Goal: Information Seeking & Learning: Understand process/instructions

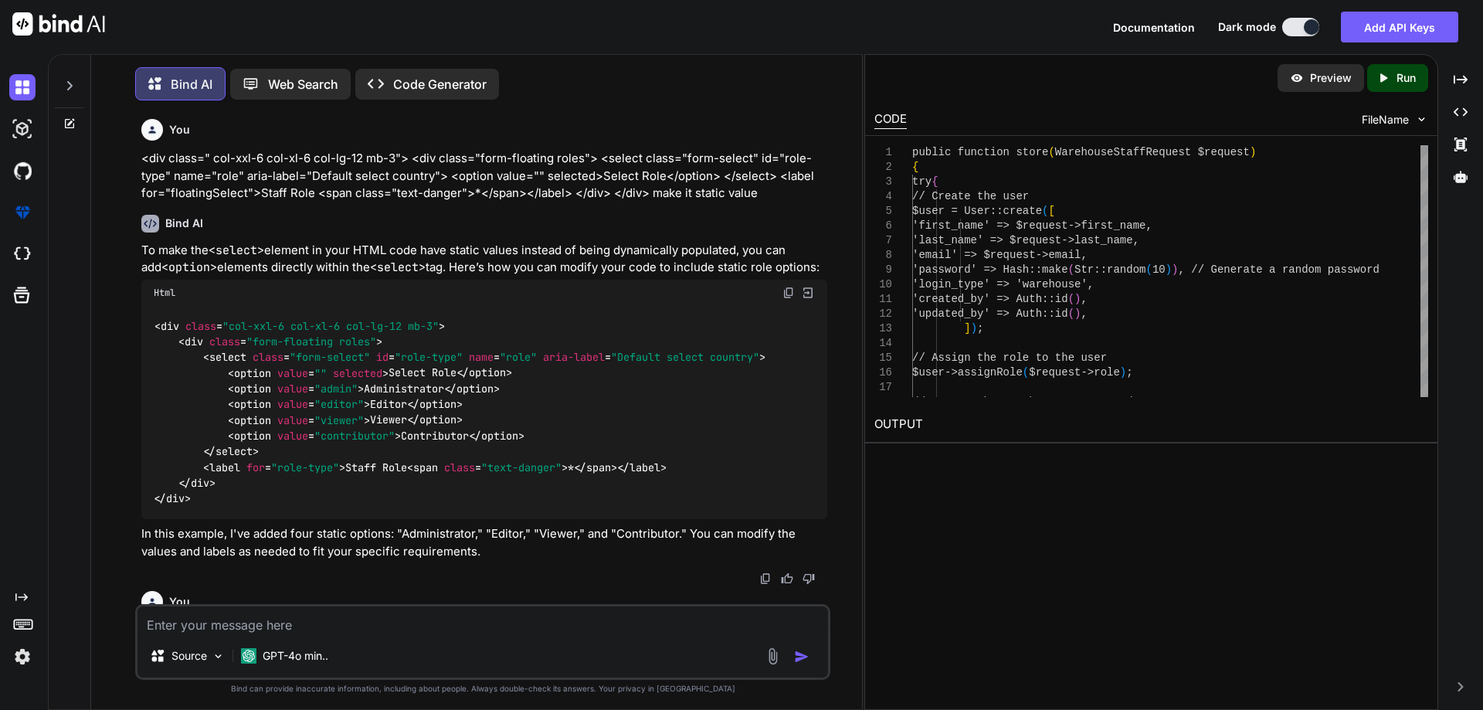
scroll to position [34751, 0]
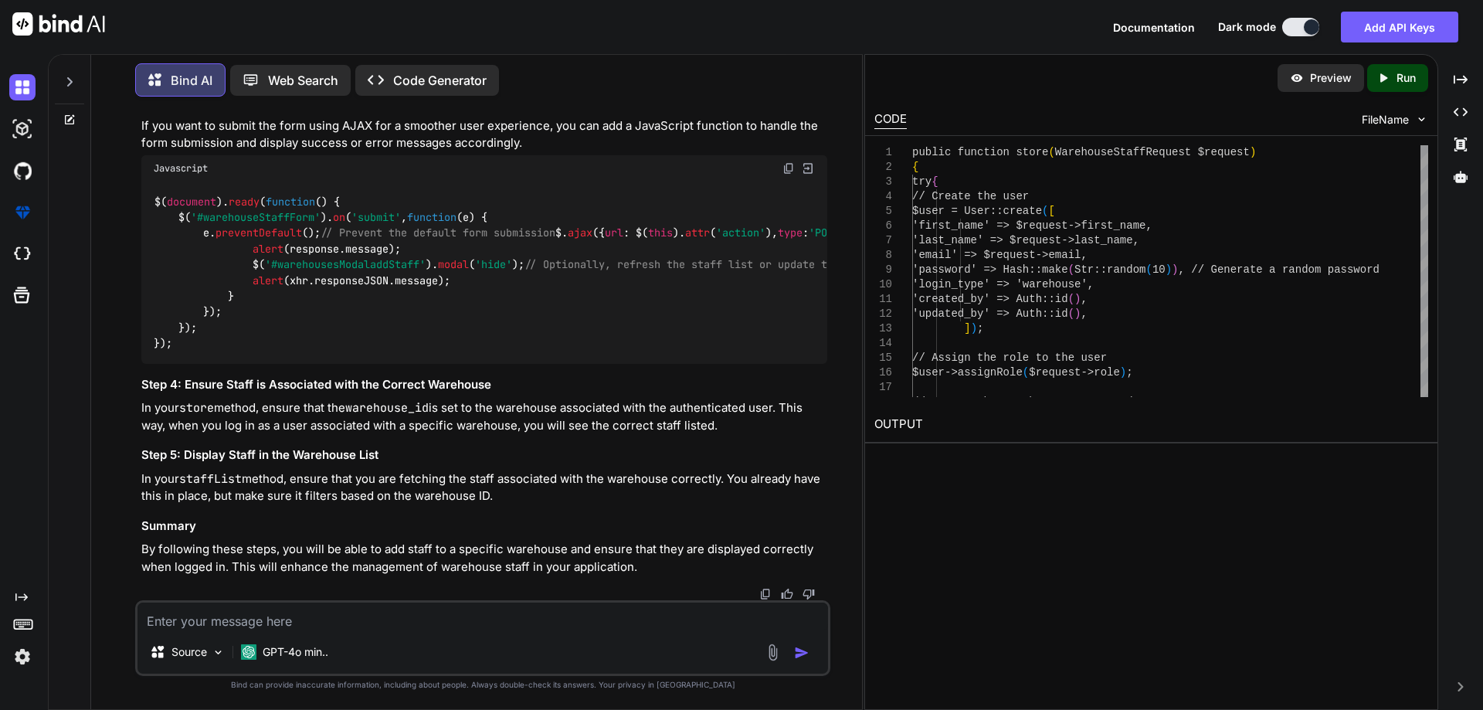
click at [308, 625] on textarea at bounding box center [483, 617] width 691 height 28
paste textarea "<?php namespace App\Http\Controllers\Distributor; use App\Models\Order; use Exc…"
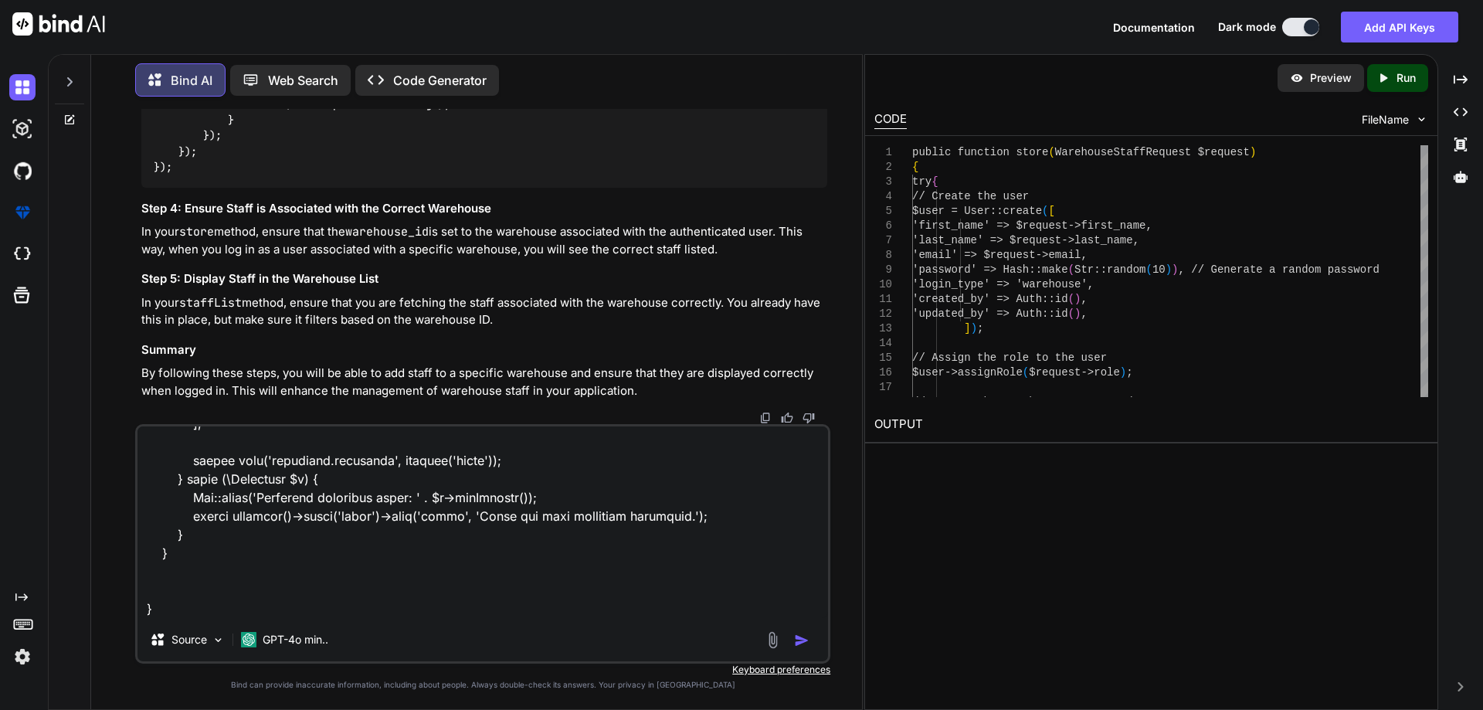
paste textarea "<div class="modal fade add-clinic-modal" id="warehousesModaladdStaff" tabindex=…"
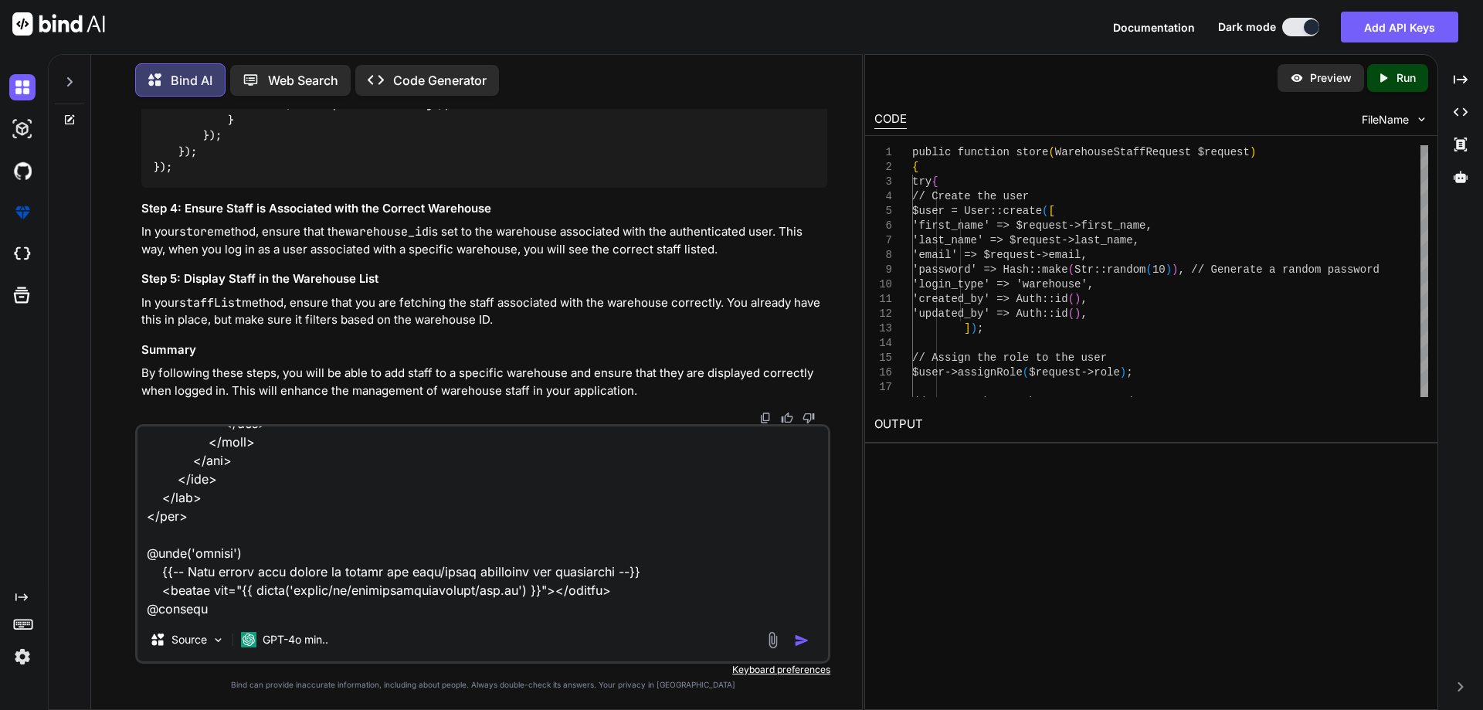
scroll to position [7586, 0]
paste textarea "@extends('layouts.distributor') @section('title', 'Manage Warehouses') @section…"
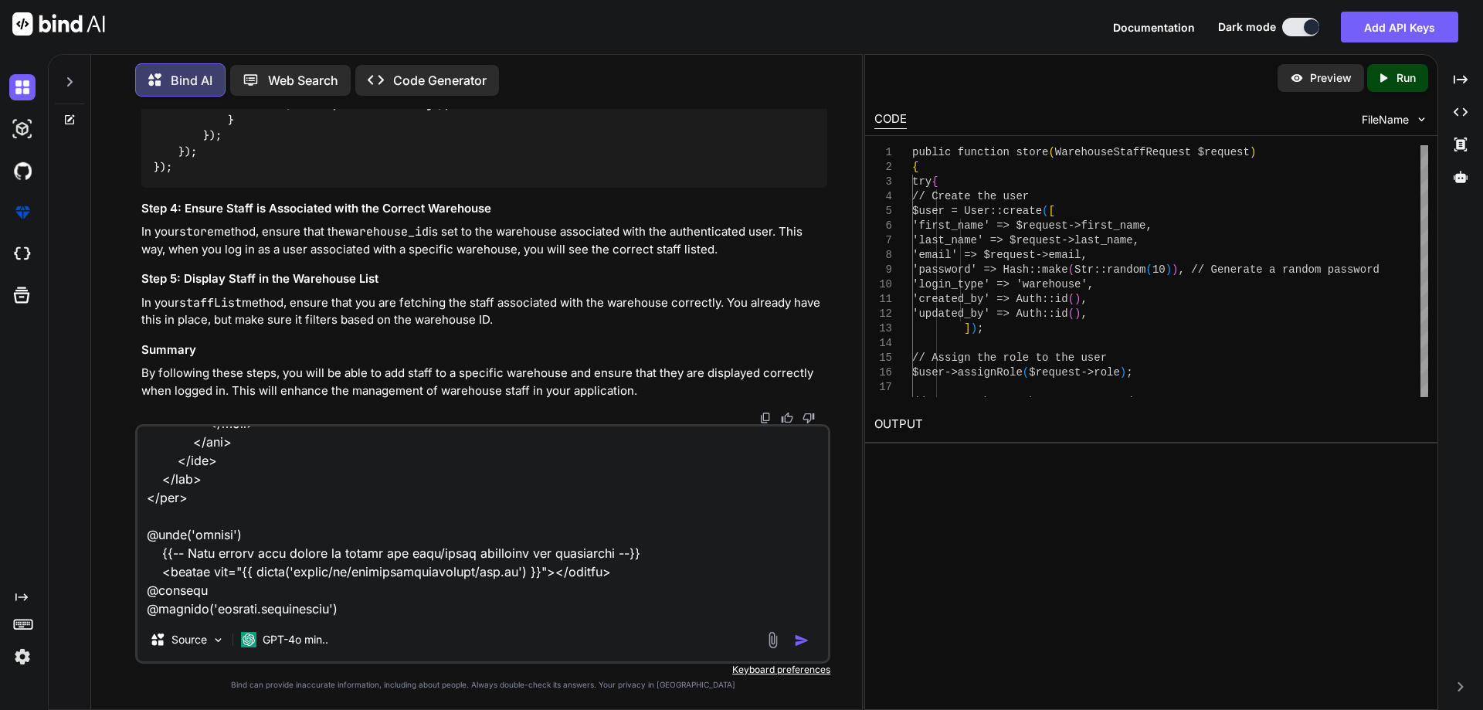
scroll to position [9920, 0]
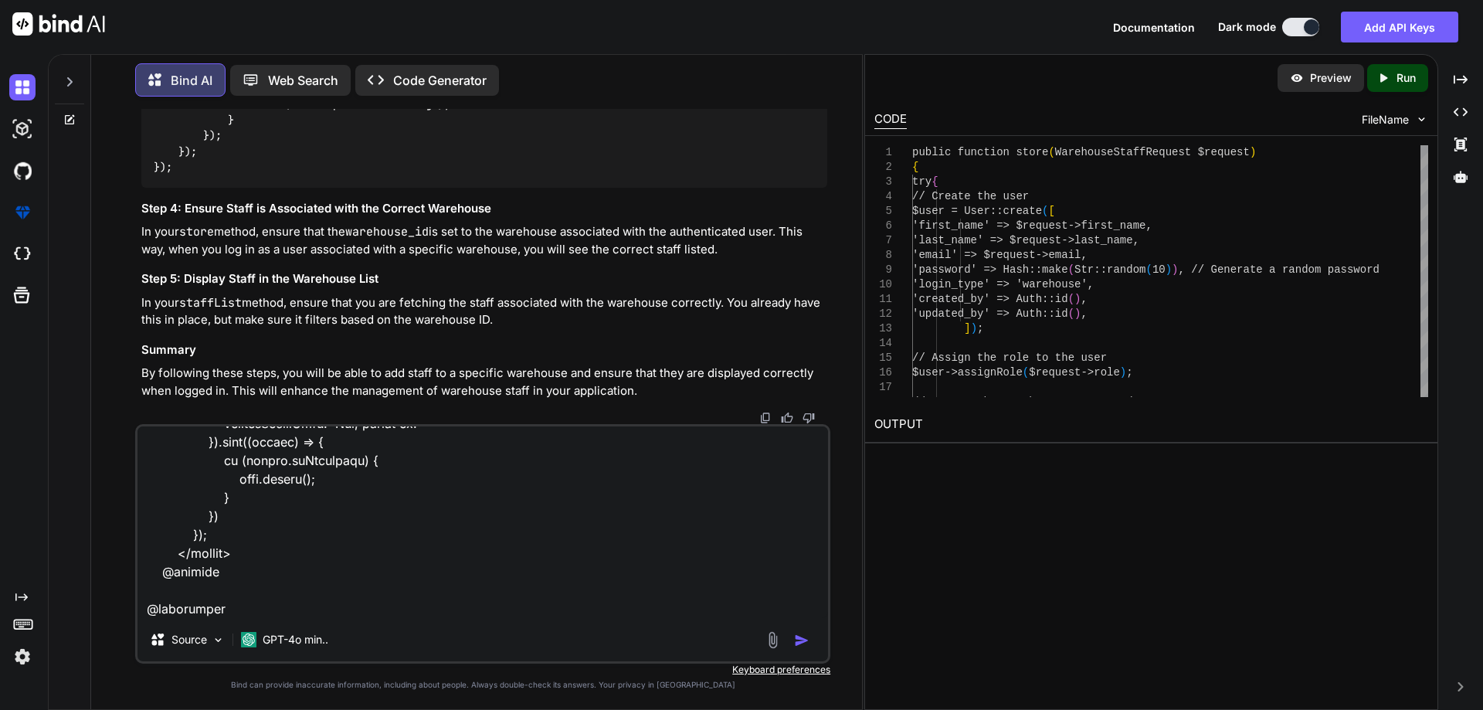
paste textarea "<?php namespace App\Http\Controllers\Warehouse; use App\Http\Requests\Warehouse…"
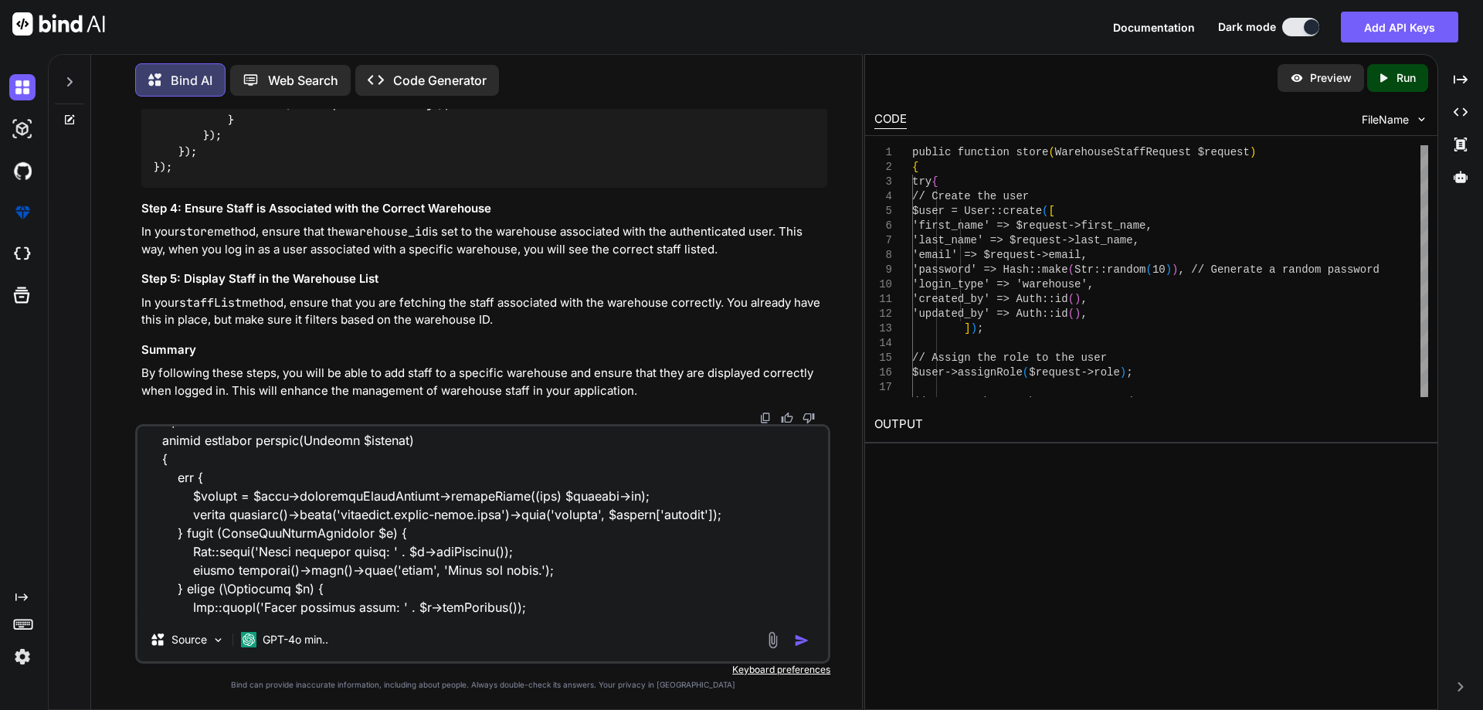
scroll to position [12388, 0]
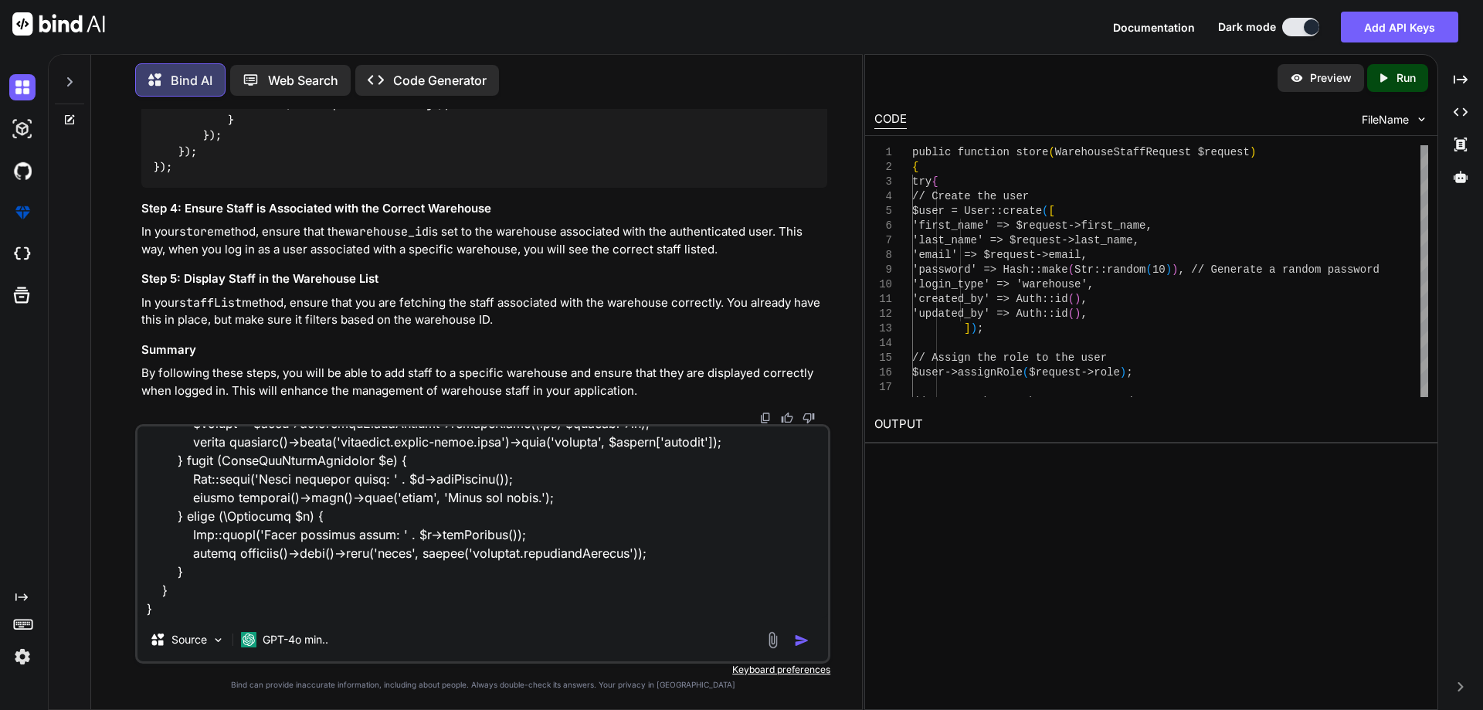
click at [163, 613] on textarea at bounding box center [483, 522] width 691 height 192
paste textarea "<?php namespace App\Services; use App\Models\Role; use App\Models\User; use App…"
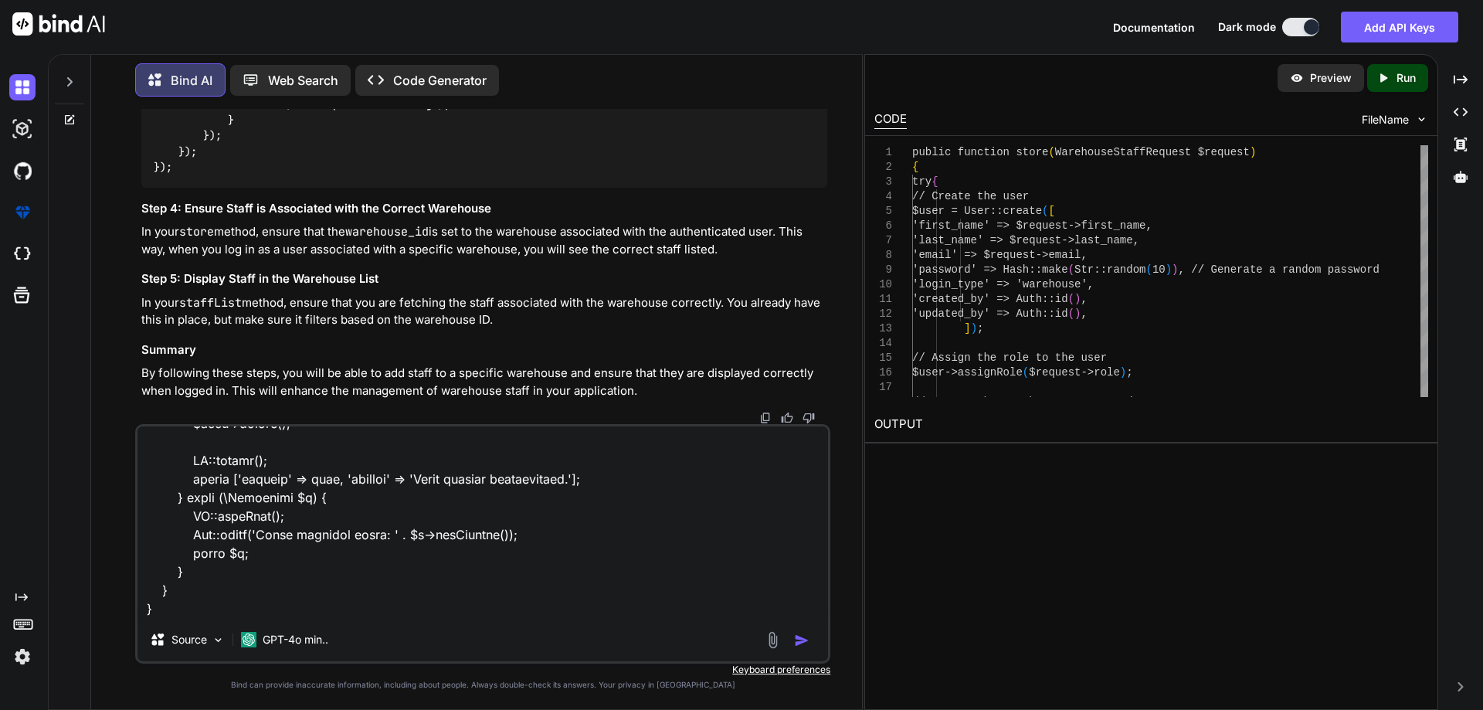
paste textarea "main jab distributor side se warehouse ka staff ko add karu to uo add [PERSON_N…"
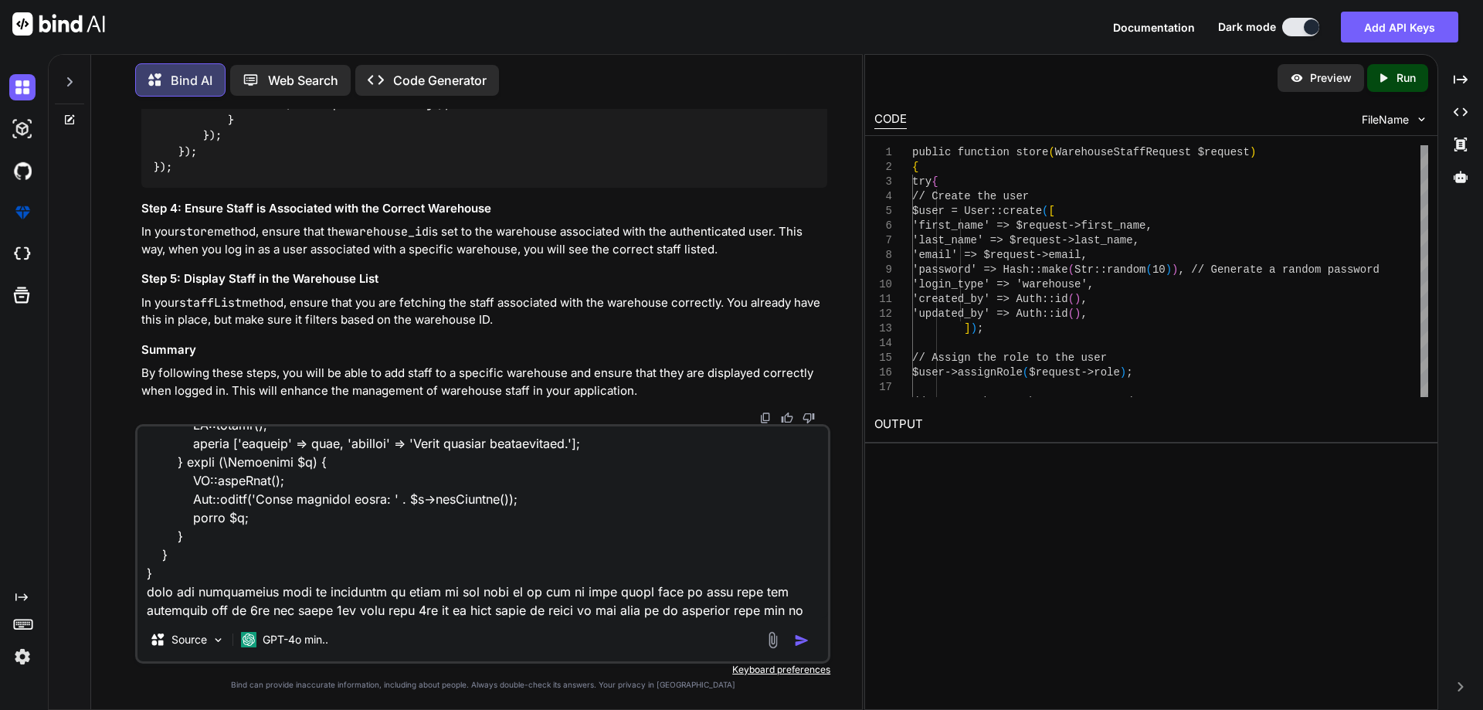
drag, startPoint x: 190, startPoint y: 552, endPoint x: 202, endPoint y: 548, distance: 12.2
click at [191, 552] on textarea at bounding box center [483, 522] width 691 height 192
paste textarea "<?php use Illuminate\Http\Request; use Illuminate\Support\Facades\Route; use Ap…"
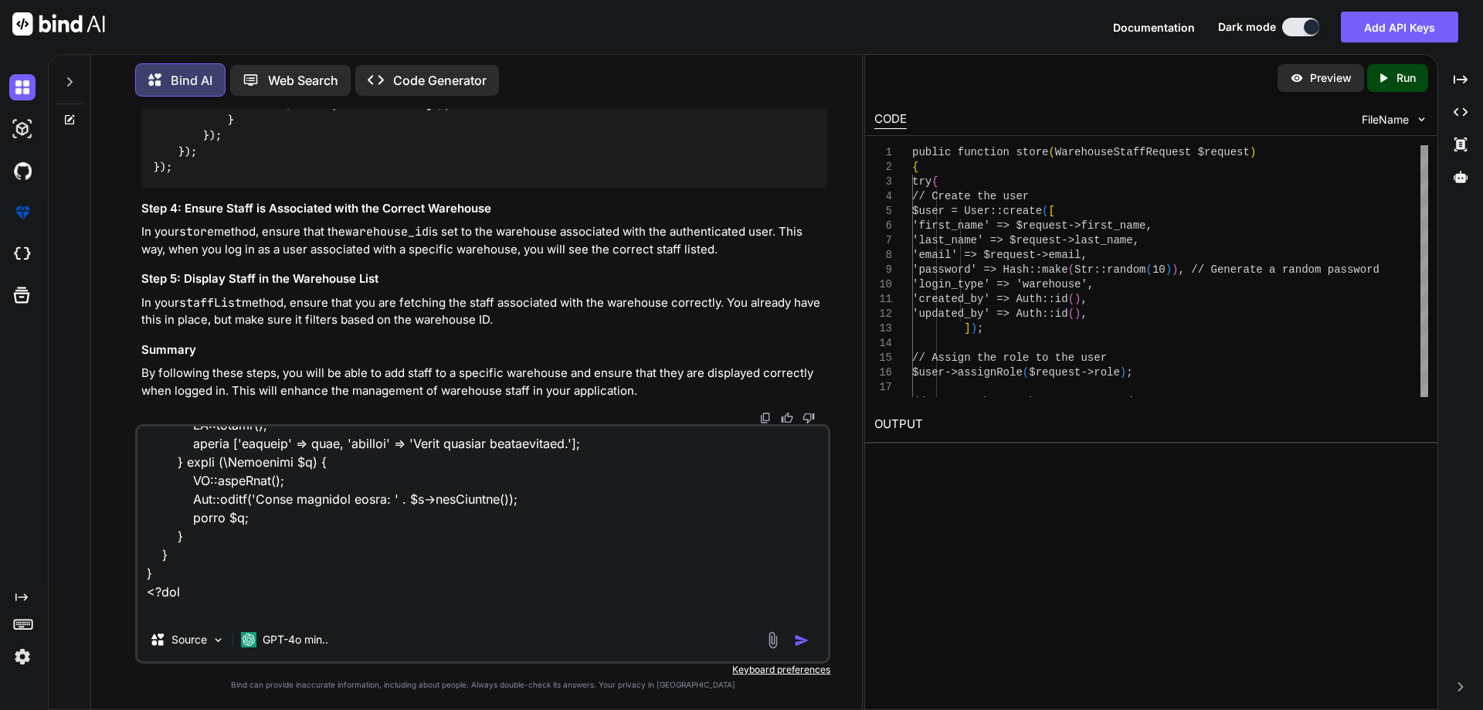
scroll to position [23324, 0]
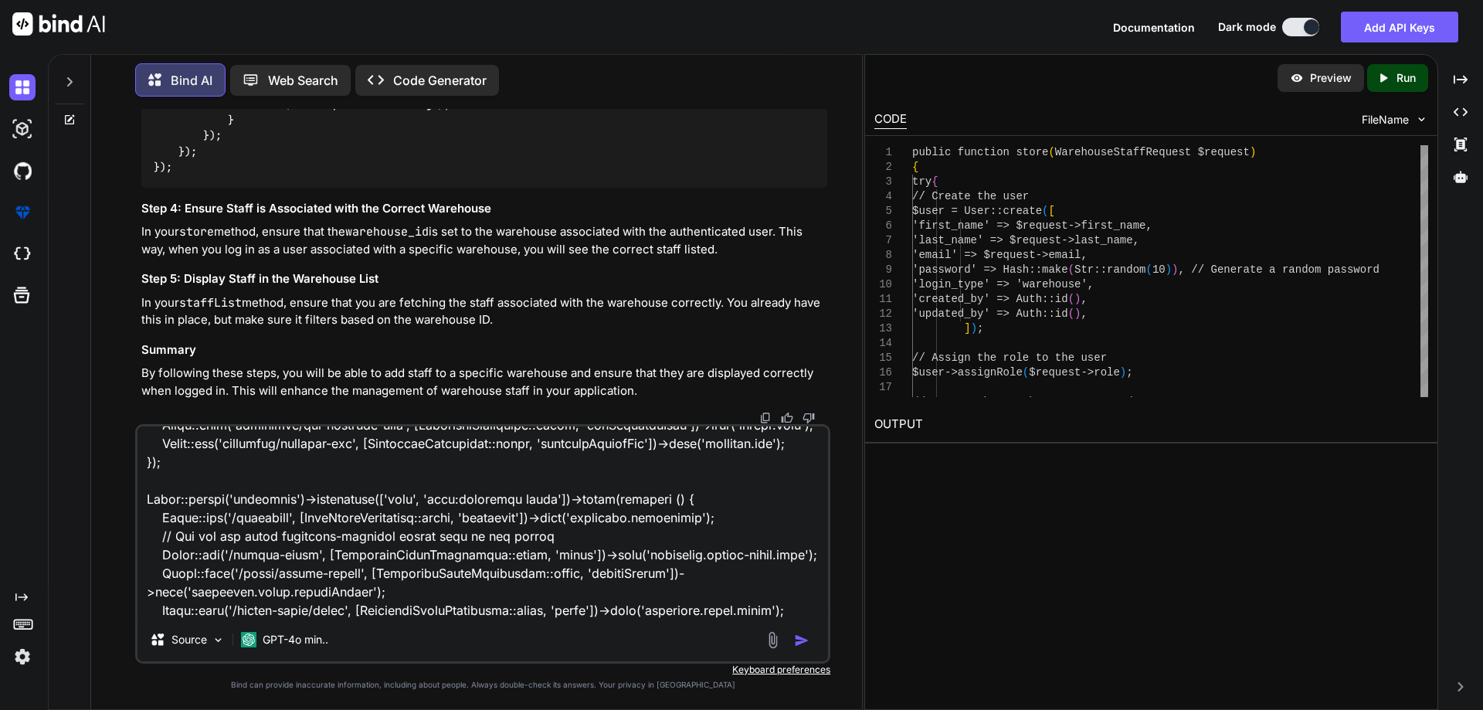
type textarea "<?php namespace App\Http\Controllers\Distributor; use App\Models\Order; use Exc…"
click at [799, 640] on img "button" at bounding box center [801, 640] width 15 height 15
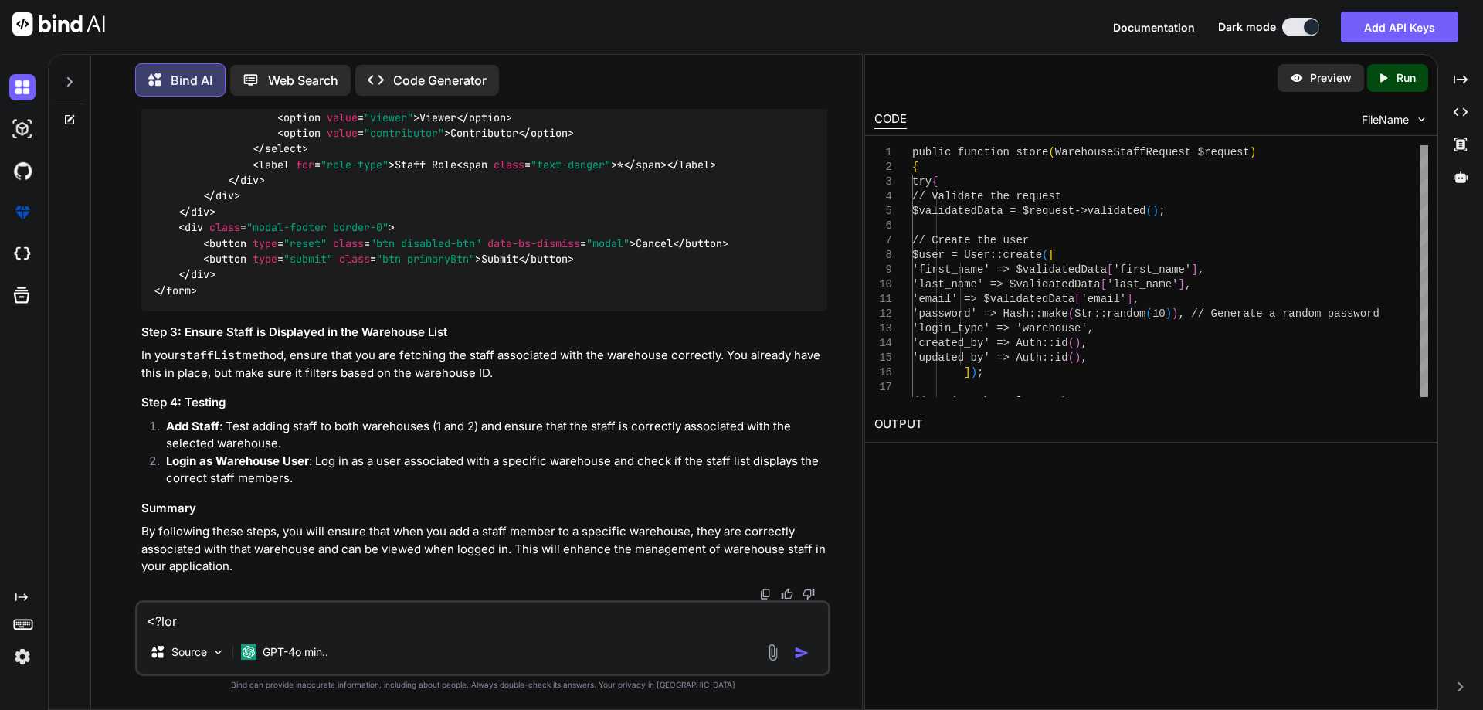
scroll to position [44430, 0]
click at [233, 621] on textarea at bounding box center [483, 617] width 691 height 28
paste textarea "<?php namespace App\Http\Controllers\Distributor; use App\Models\Order; use Exc…"
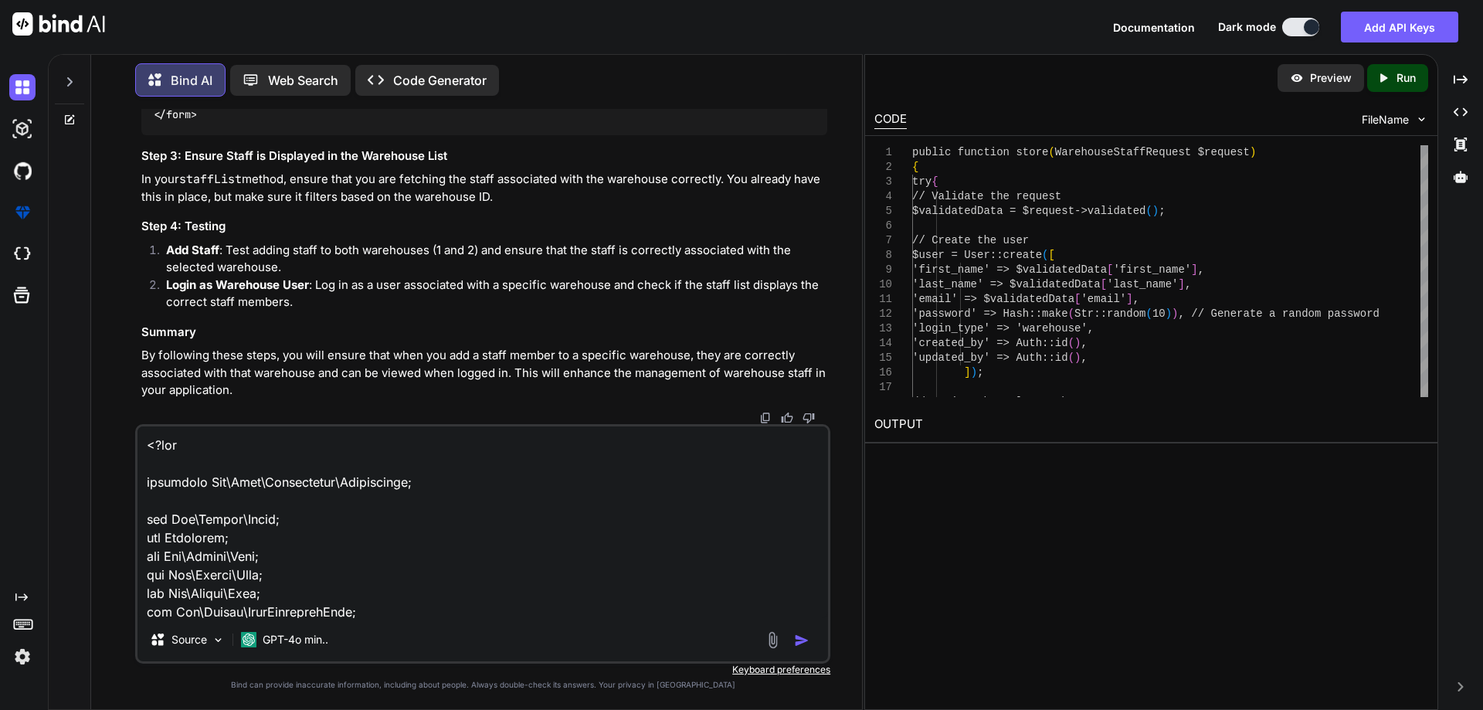
scroll to position [7492, 0]
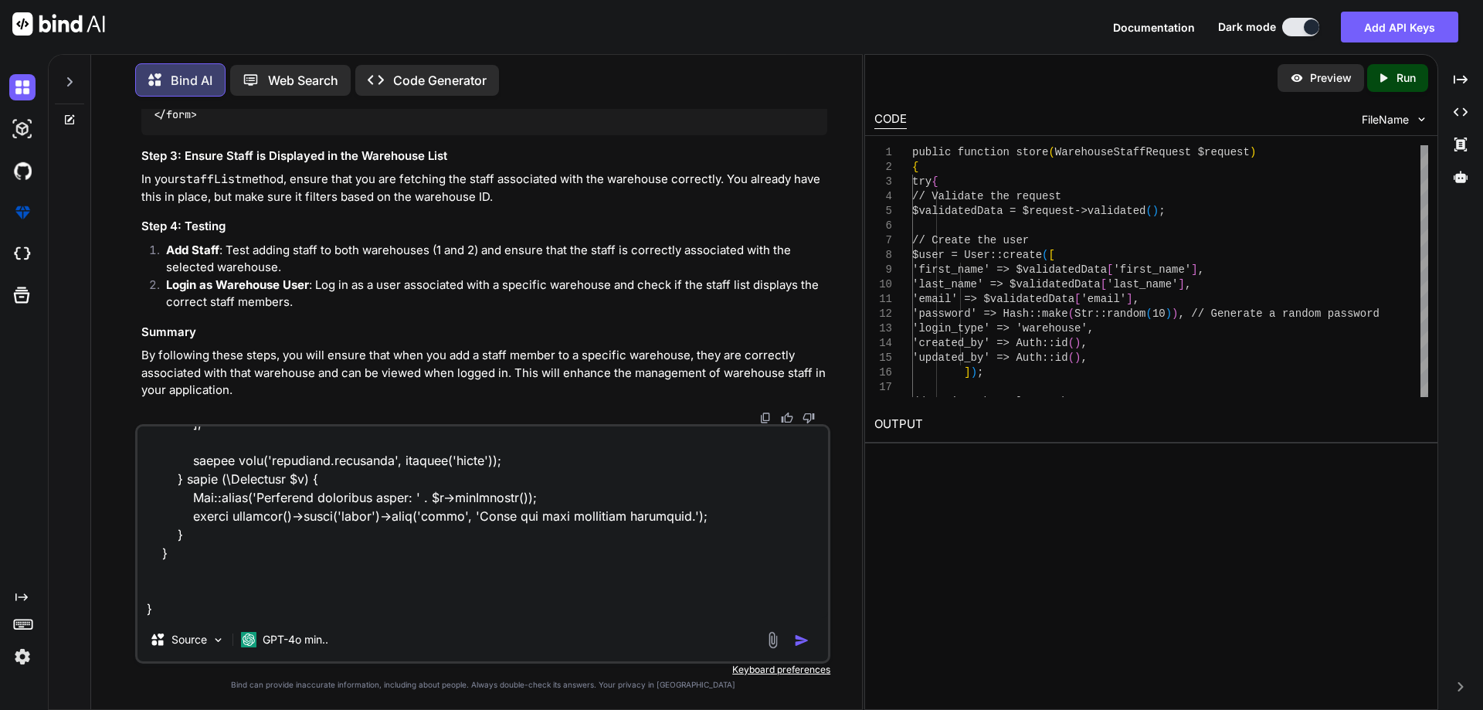
paste textarea "@extends('layouts.distributor') @section('title', 'Manage Warehouses') @section…"
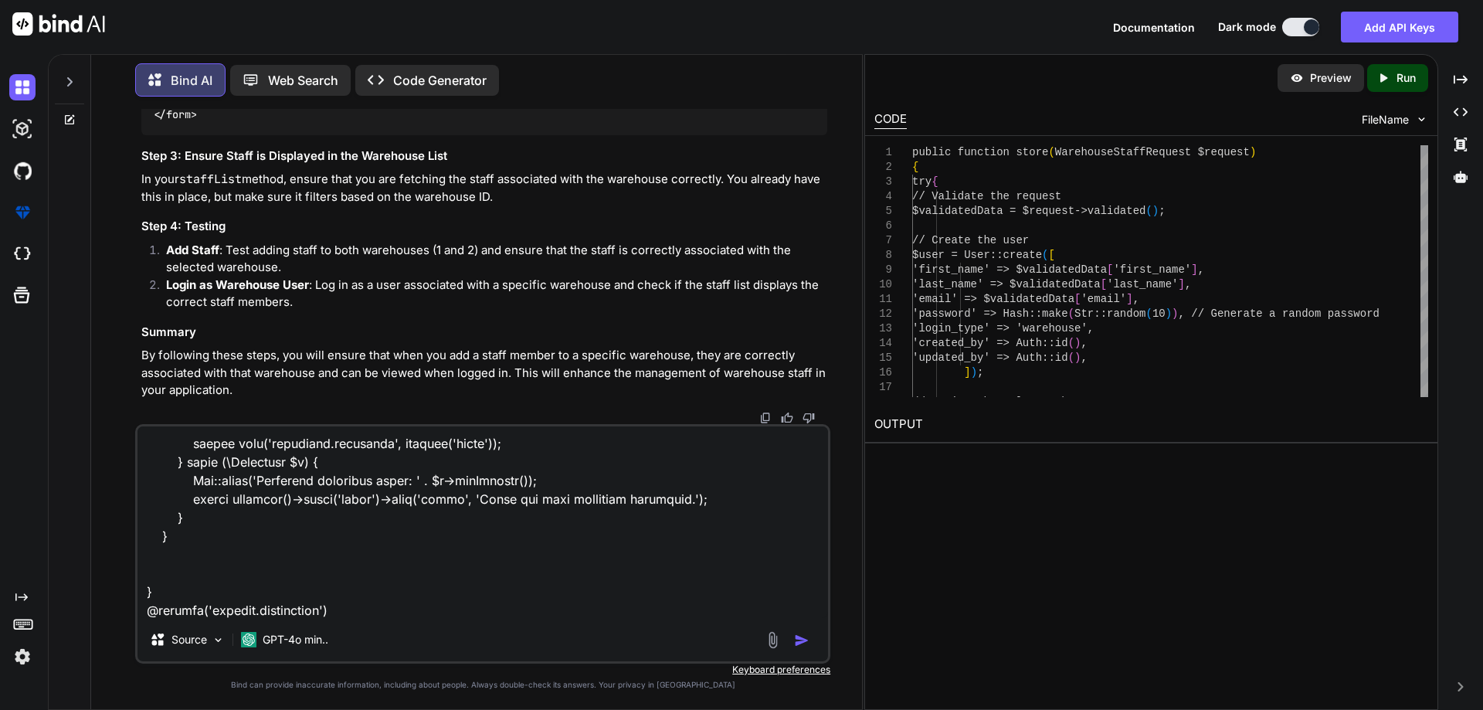
scroll to position [9828, 0]
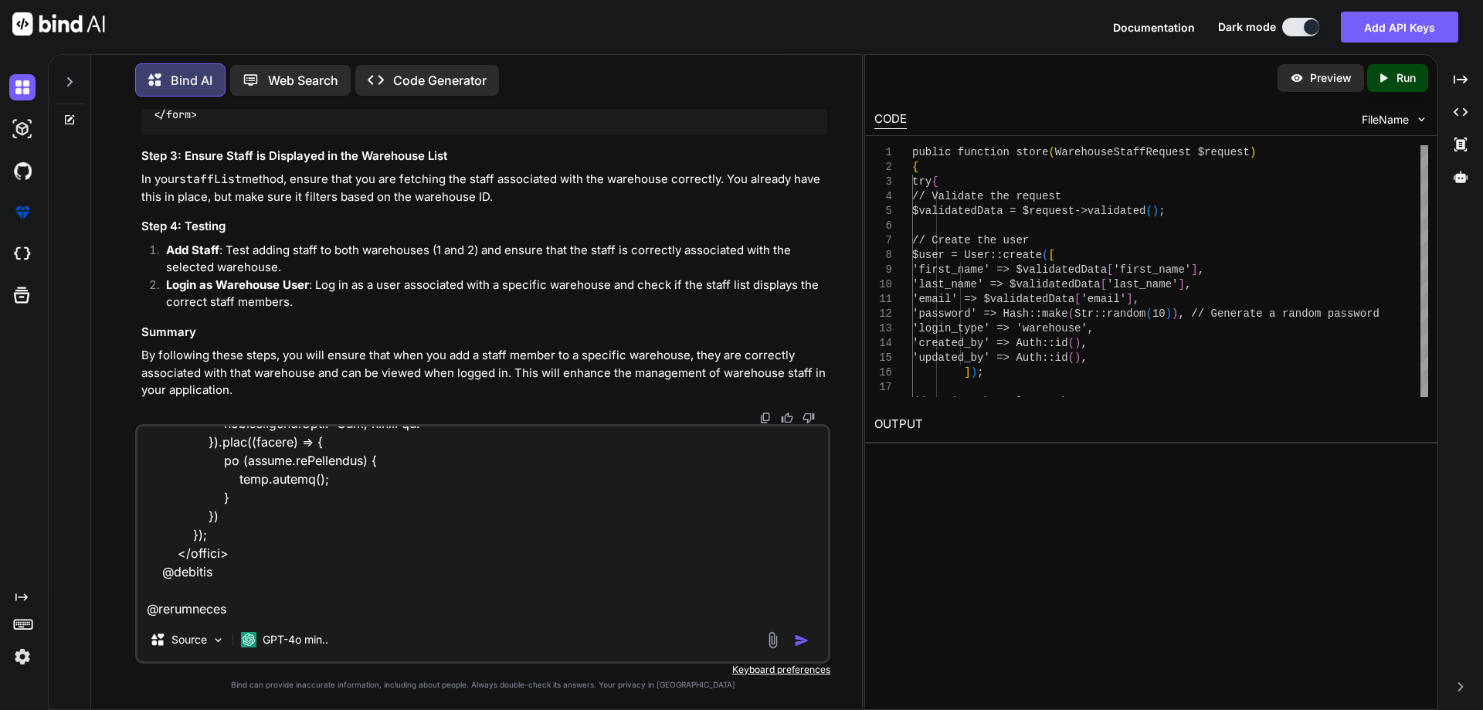
paste textarea "<div class="modal fade add-clinic-modal" id="warehousesModaladdStaff" tabindex=…"
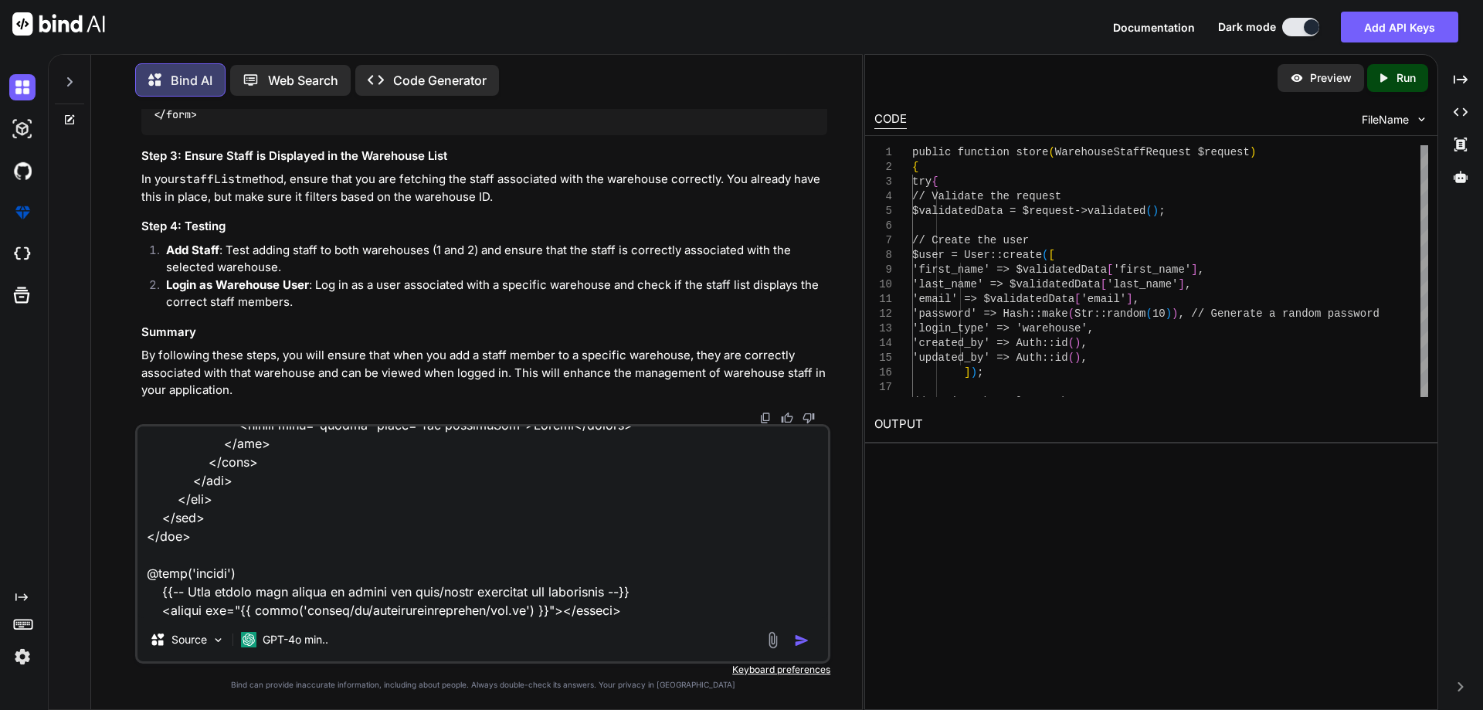
scroll to position [11164, 0]
paste textarea "SQLSTATE[42S22]: Column not found: 1054 Unknown column 'warehouse_id' in 'where…"
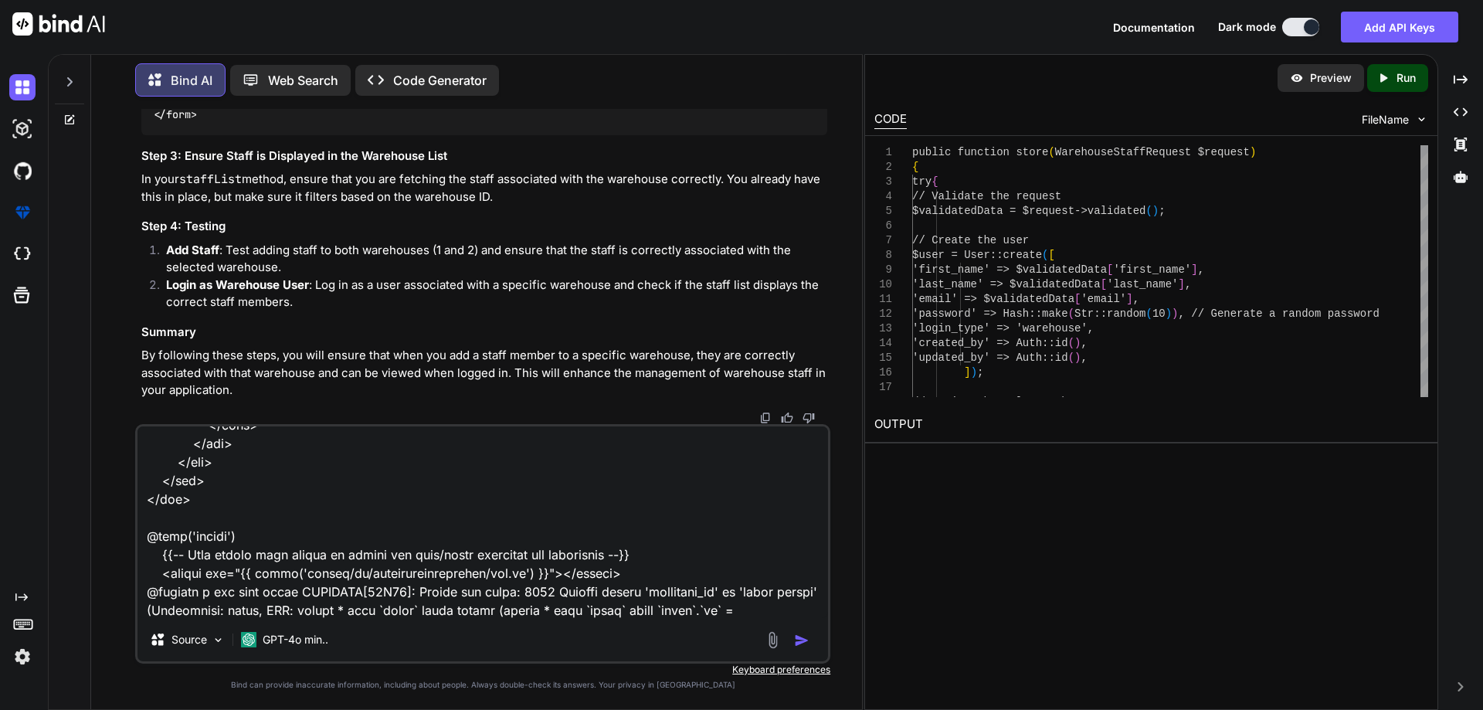
type textarea "<?php namespace App\Http\Controllers\Distributor; use App\Models\Order; use Exc…"
click at [806, 641] on img "button" at bounding box center [801, 640] width 15 height 15
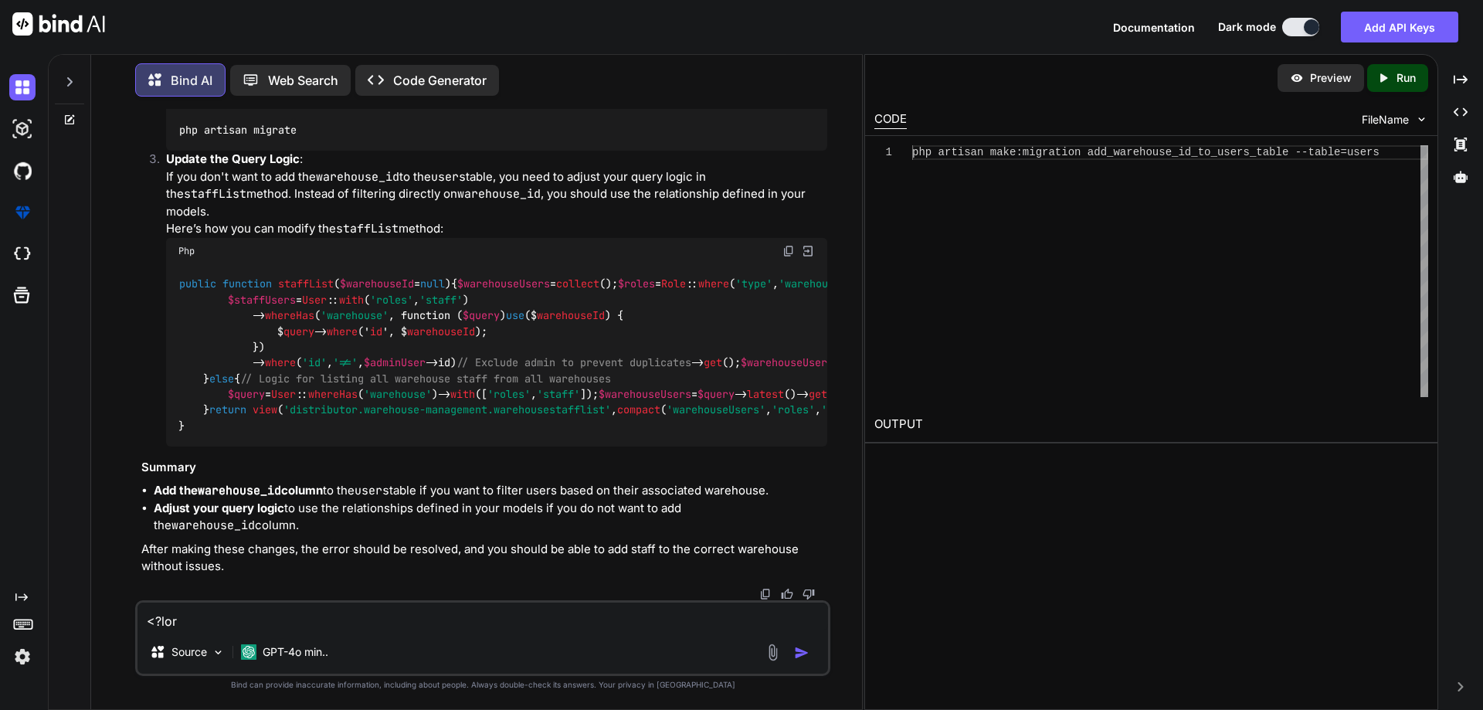
scroll to position [48582, 0]
click at [297, 623] on textarea at bounding box center [483, 617] width 691 height 28
type textarea "w"
paste textarea "<?php use Illuminate\Database\Migrations\Migration; use Illuminate\Database\Sch…"
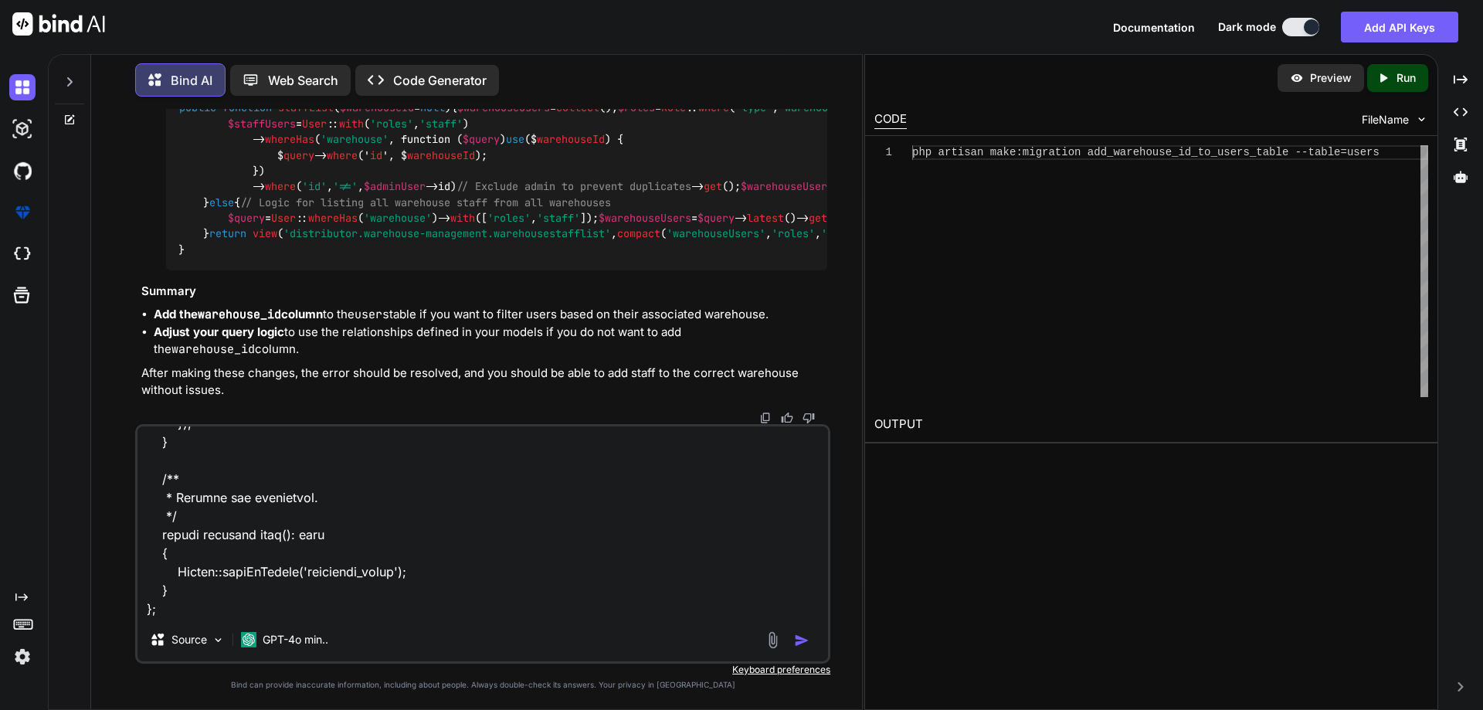
paste textarea "warehouse_id"
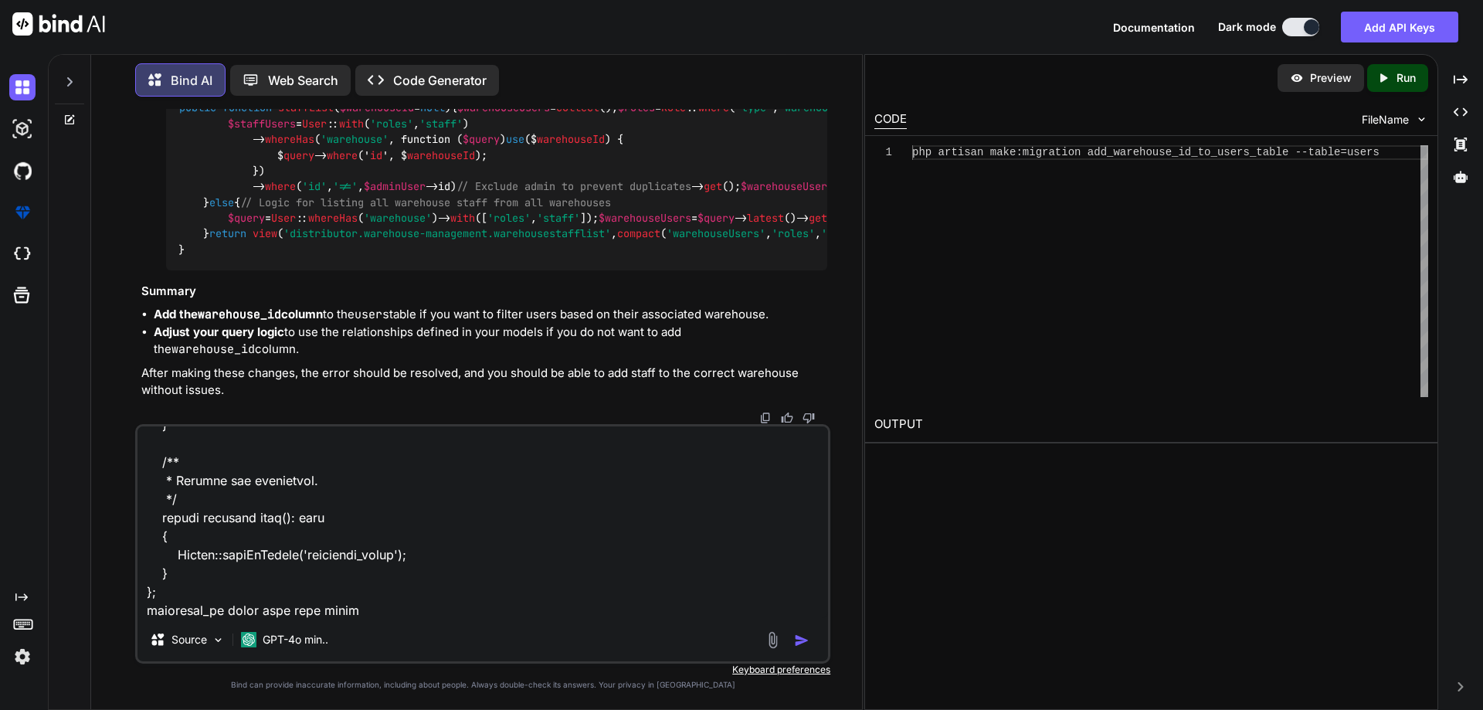
type textarea "<?php use Illuminate\Database\Migrations\Migration; use Illuminate\Database\Sch…"
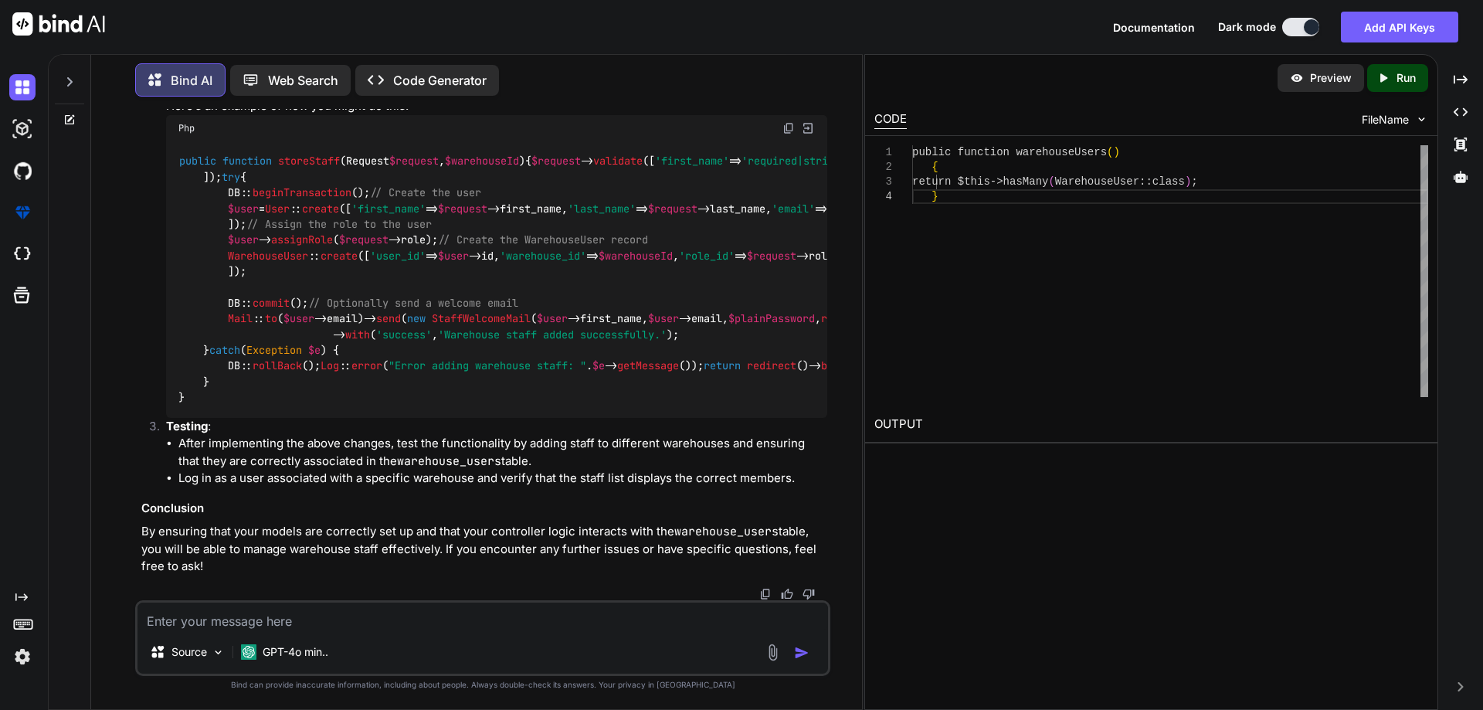
scroll to position [49553, 0]
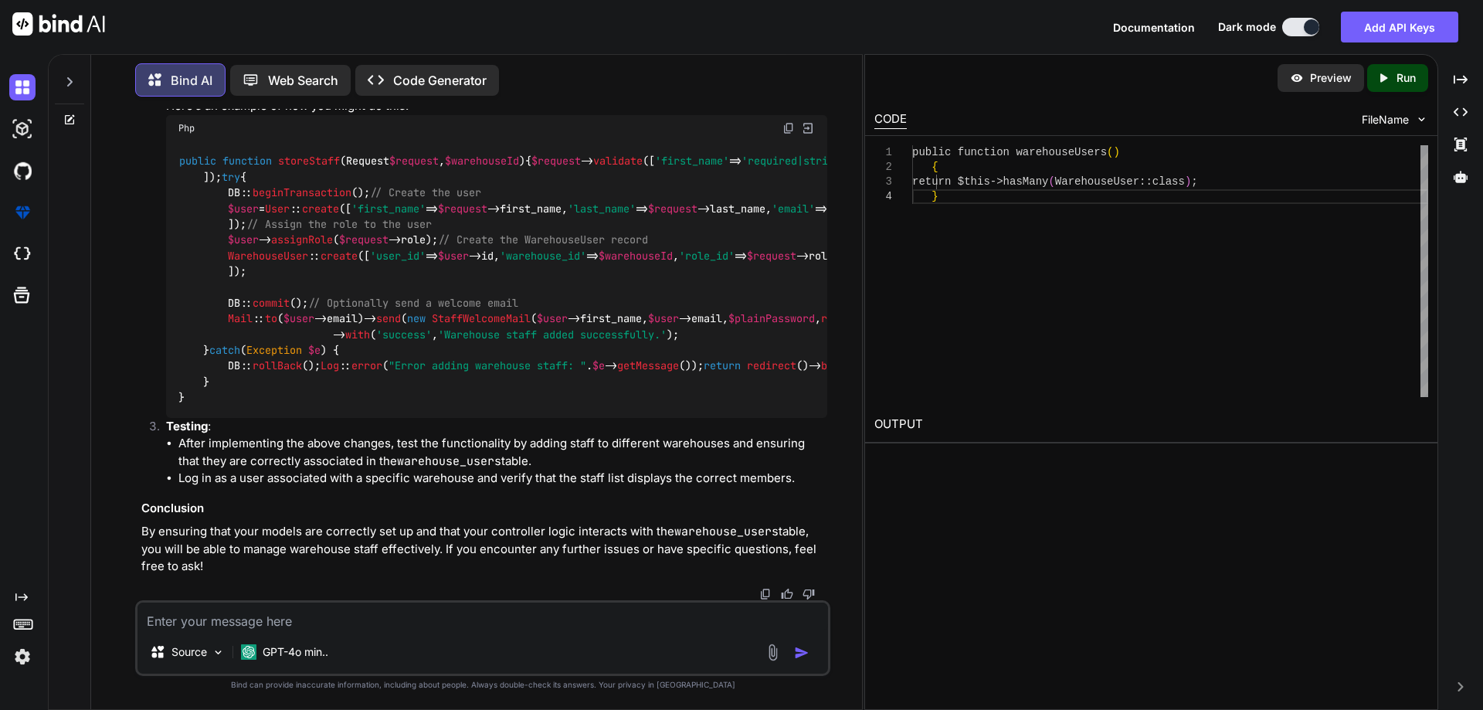
drag, startPoint x: 490, startPoint y: 389, endPoint x: 202, endPoint y: 392, distance: 287.4
copy code "return $this -> hasMany ( WarehouseUser :: class );"
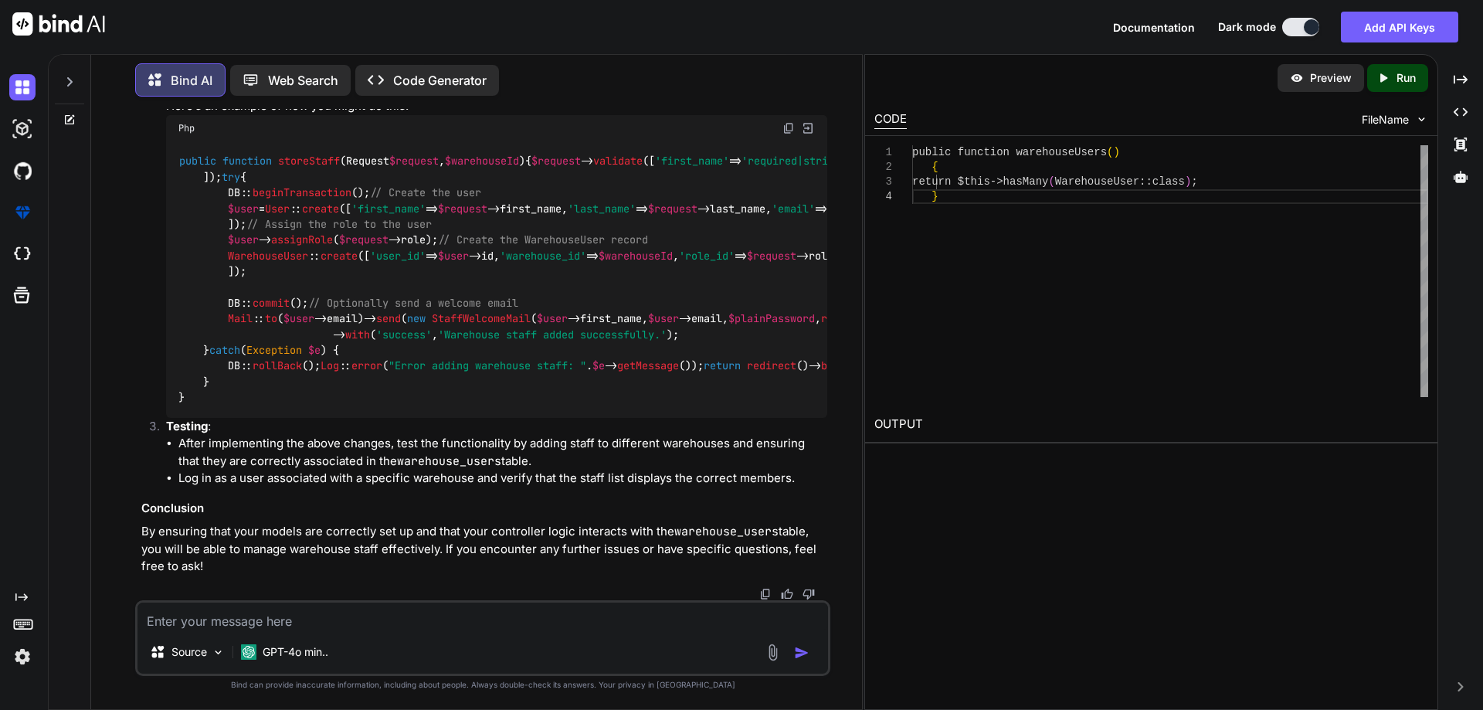
click at [218, 613] on textarea at bounding box center [483, 617] width 691 height 28
paste textarea "<form id="warehouseStaffForm" action="route('distributor.warehouse.addStaffList…"
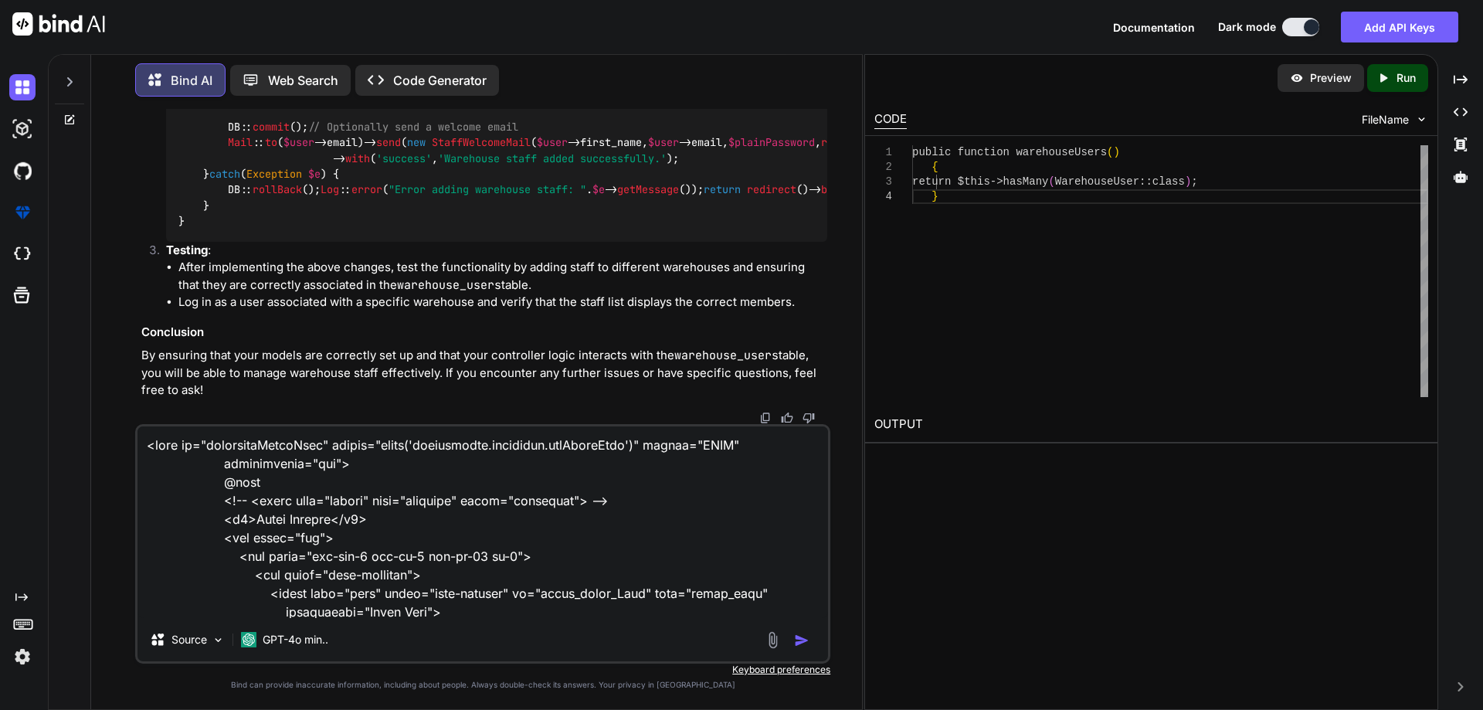
scroll to position [780, 0]
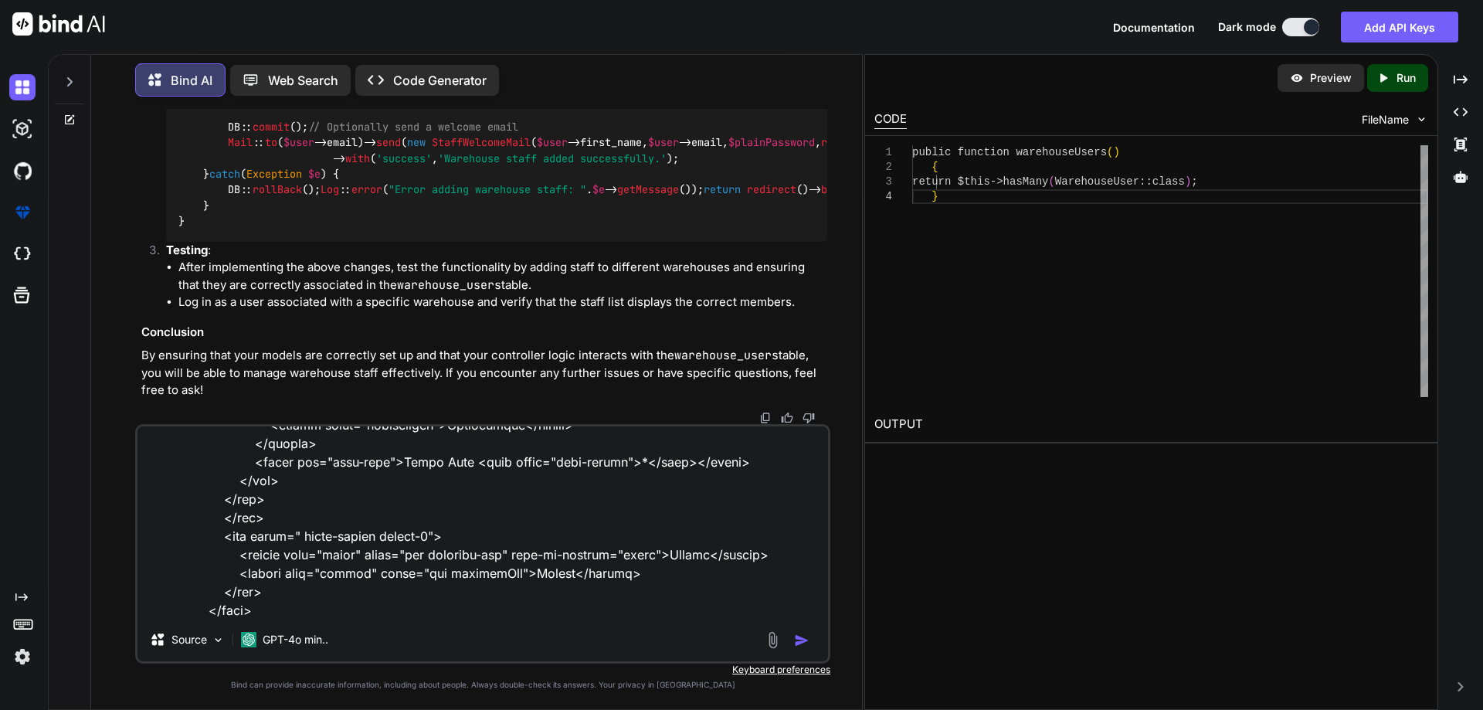
click at [319, 613] on textarea at bounding box center [483, 522] width 691 height 192
paste textarea "Route::post('/add-staff-list', [WareHouseController::class, 'addStaffList'])->n…"
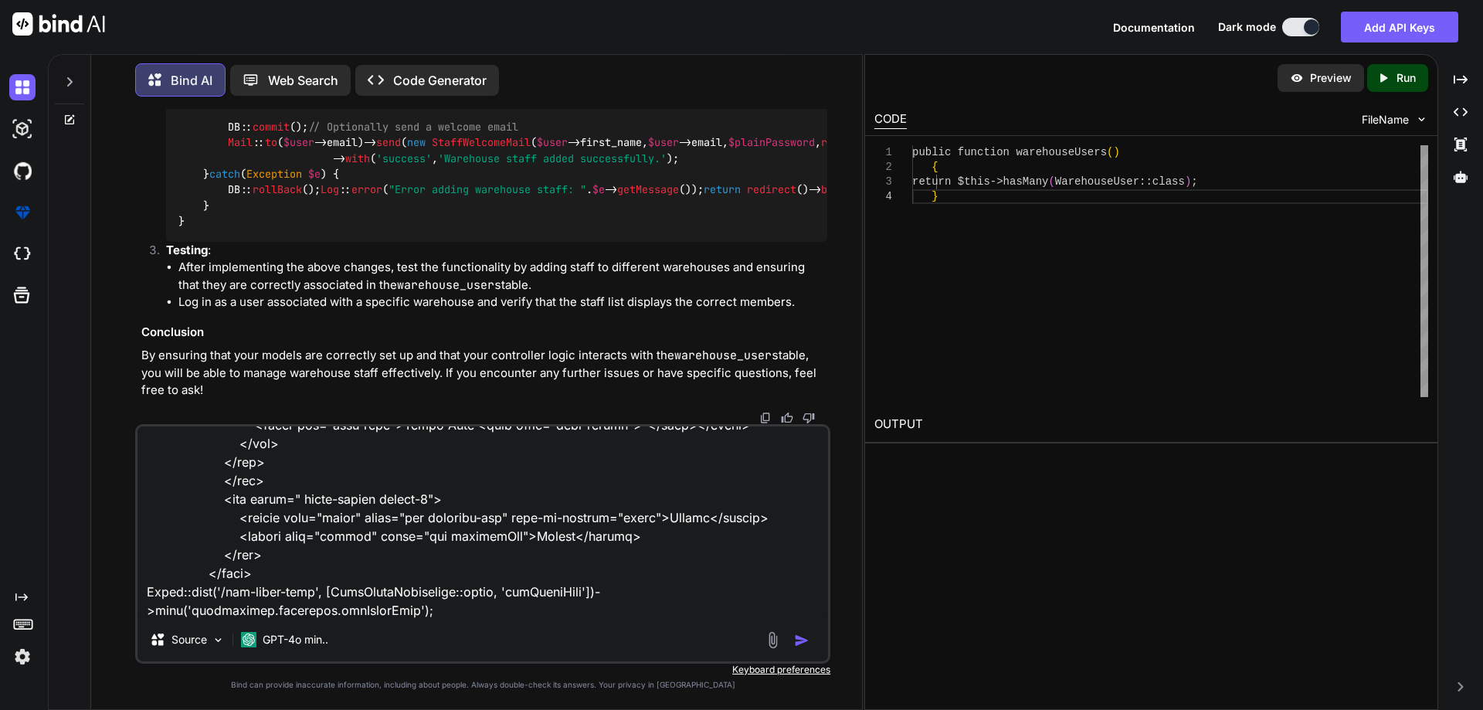
scroll to position [819, 0]
paste textarea "@extends('layouts.distributor') @section('title', 'Manage Warehouses') @section…"
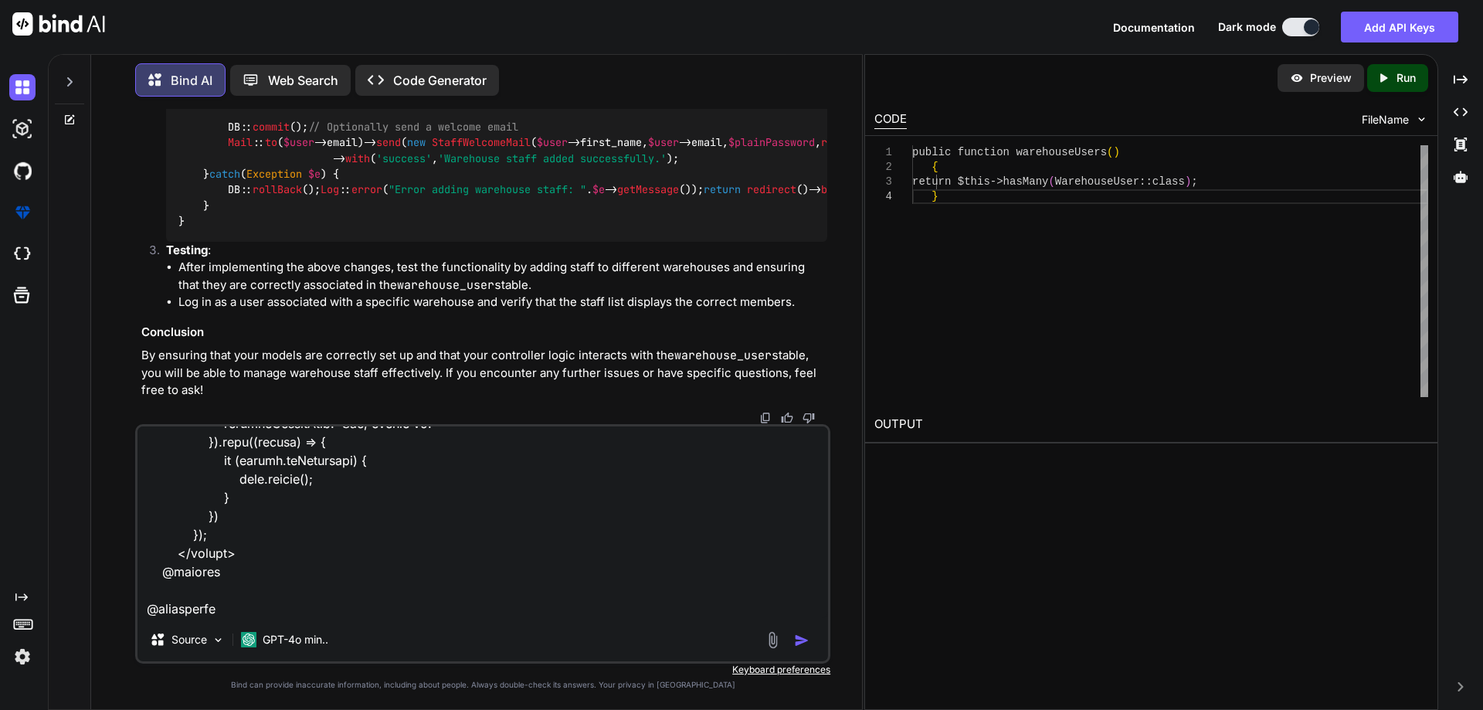
scroll to position [3173, 0]
paste textarea "<?php namespace App\Http\Controllers\Distributor; use App\Models\Order; use Exc…"
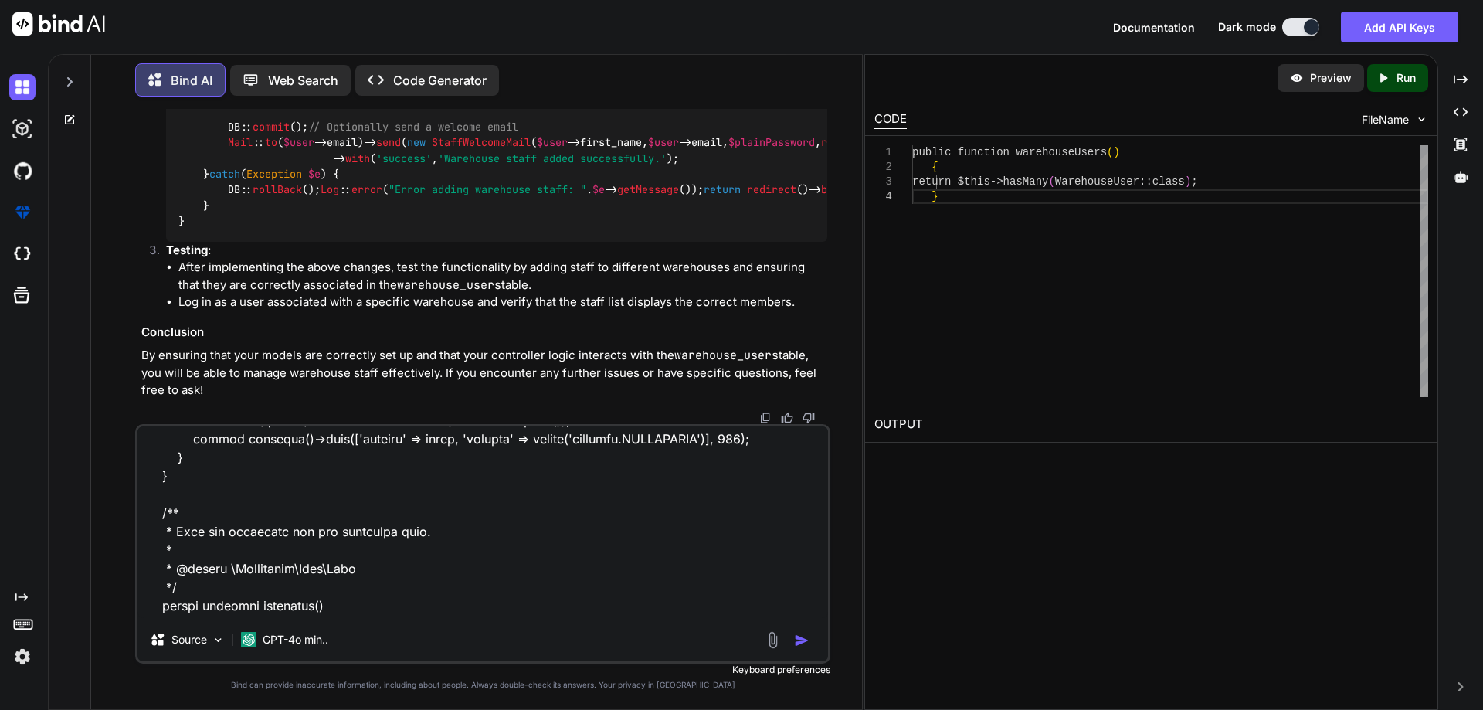
scroll to position [9681, 0]
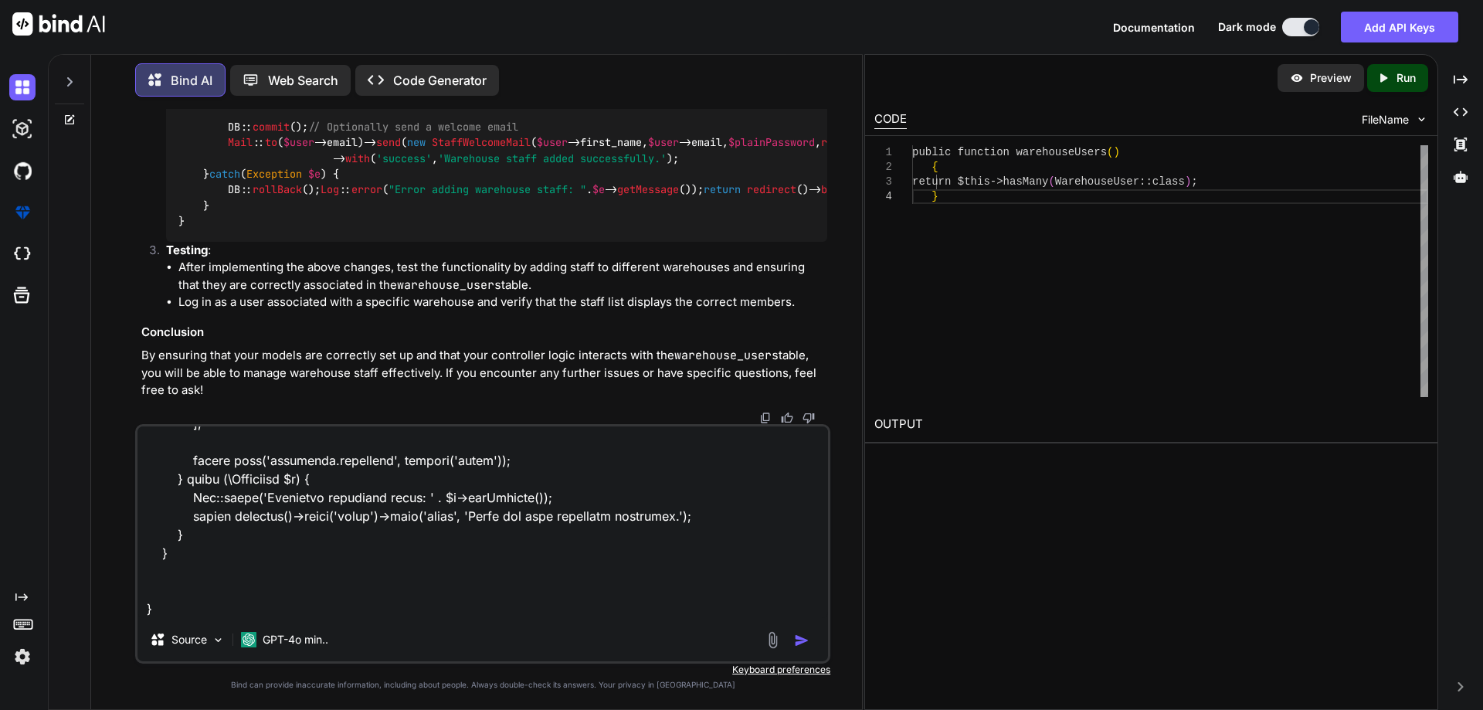
click at [269, 609] on textarea at bounding box center [483, 522] width 691 height 192
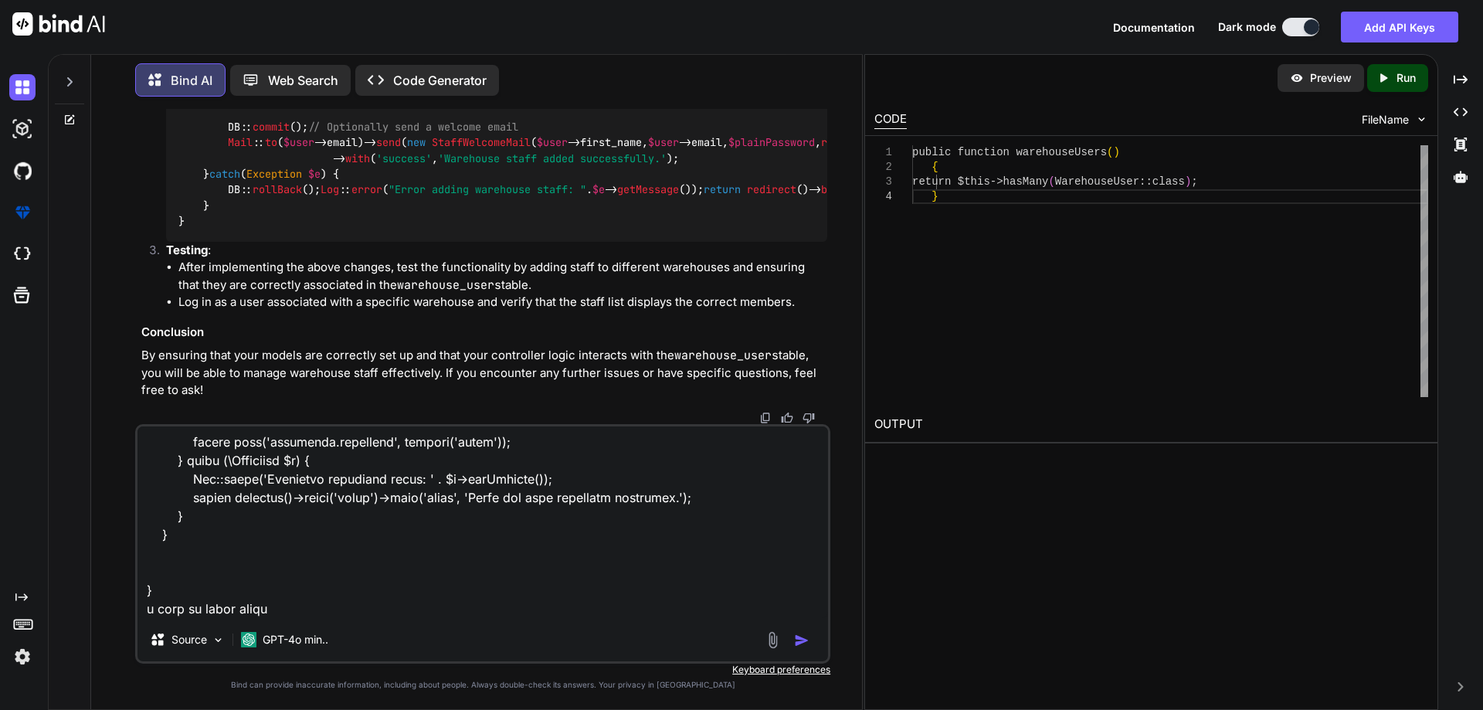
type textarea "<form id="warehouseStaffForm" action="route('distributor.warehouse.addStaffList…"
click at [802, 637] on img "button" at bounding box center [801, 640] width 15 height 15
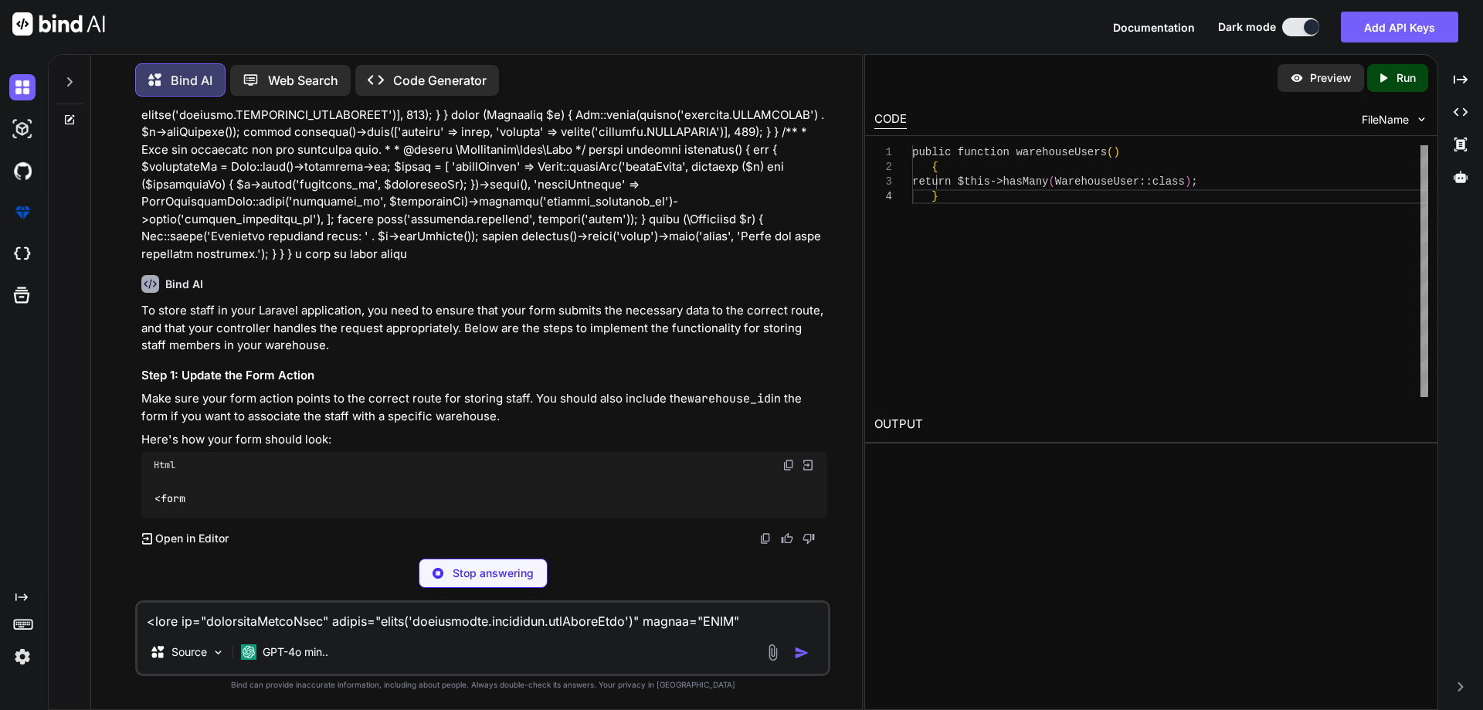
scroll to position [53372, 0]
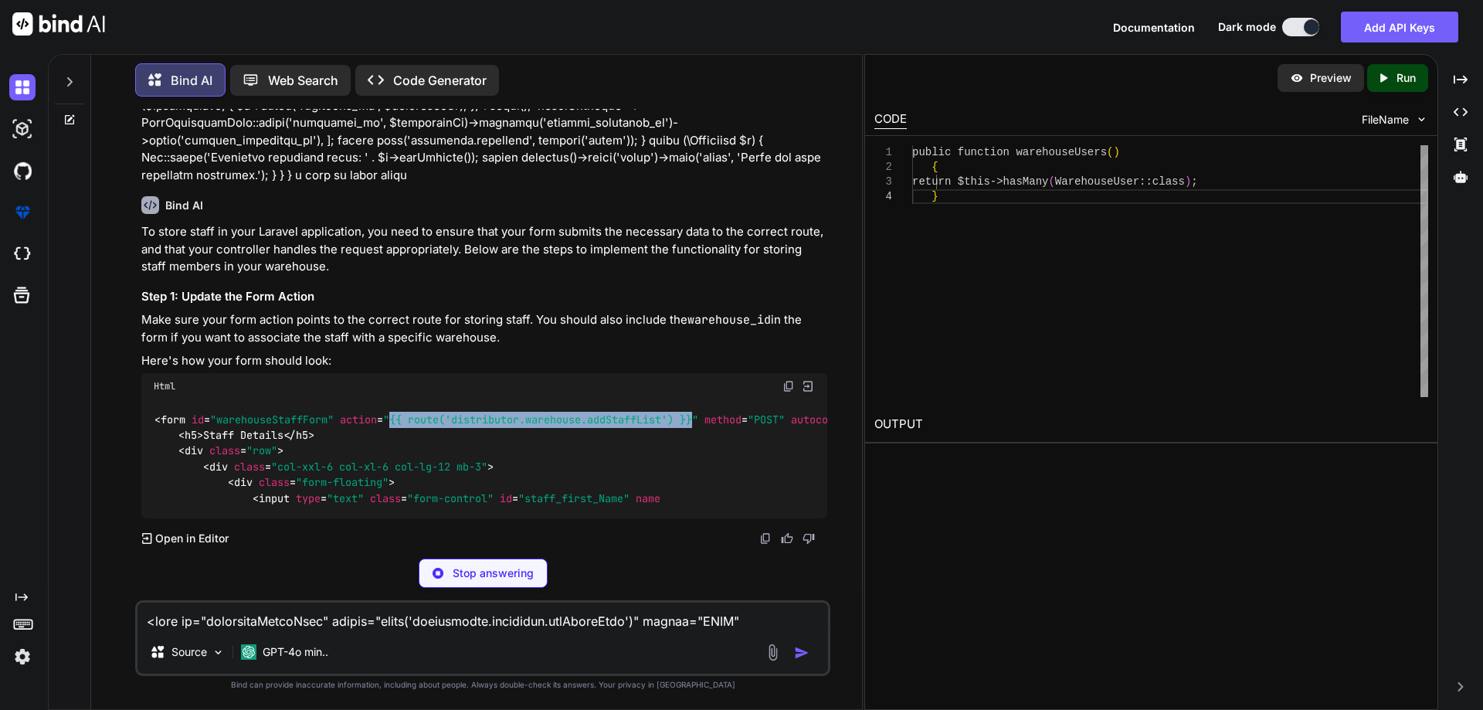
drag, startPoint x: 397, startPoint y: 496, endPoint x: 701, endPoint y: 498, distance: 304.4
click at [698, 426] on span ""{{ route('distributor.warehouse.addStaffList') }}"" at bounding box center [540, 420] width 315 height 14
copy span "{{ route('distributor.warehouse.addStaffList') }}"
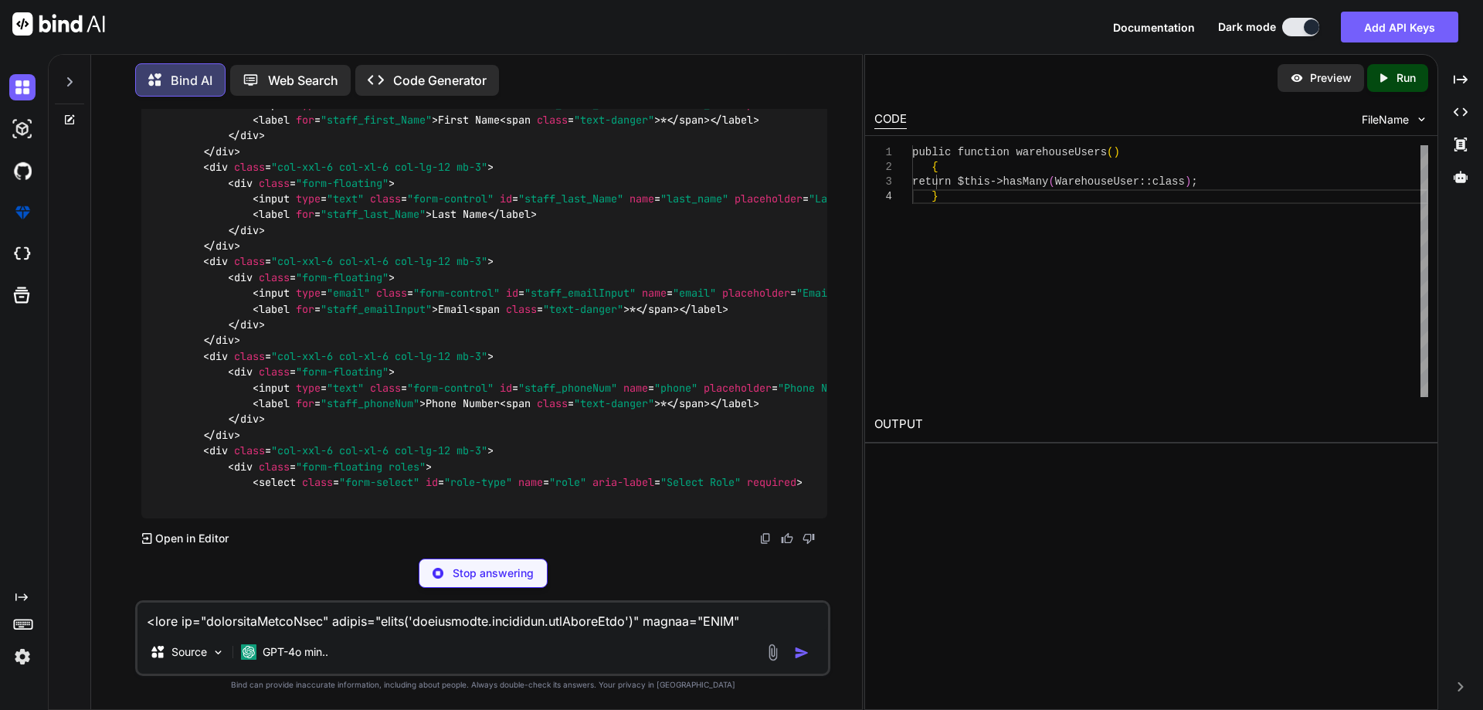
scroll to position [53624, 0]
drag, startPoint x: 172, startPoint y: 277, endPoint x: 612, endPoint y: 272, distance: 439.6
click at [612, 272] on code "< form id = "warehouseStaffForm" action = "{{ route('distributor.warehouse.addS…" at bounding box center [828, 262] width 1348 height 488
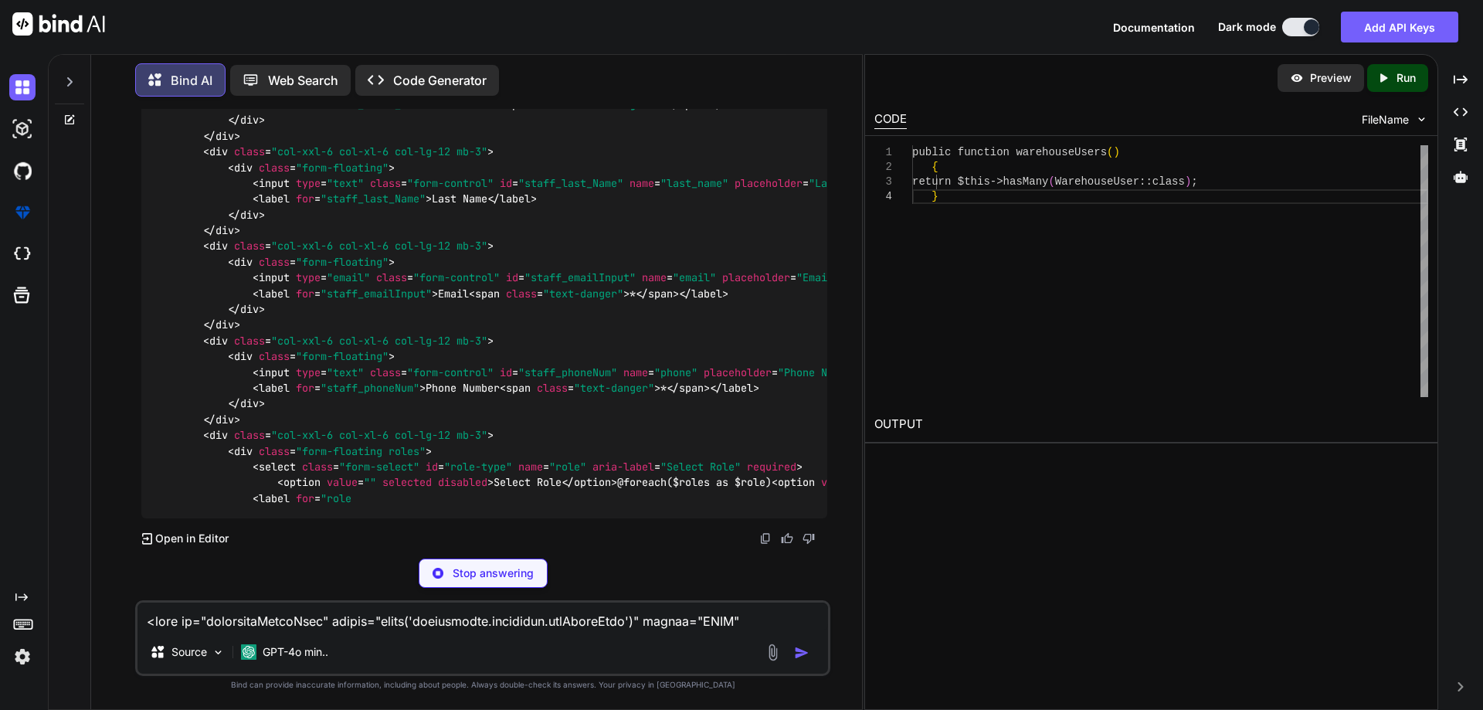
copy code "< input type = "hidden" name = "warehouse_id" value = "{{ $warehouseId }}" >"
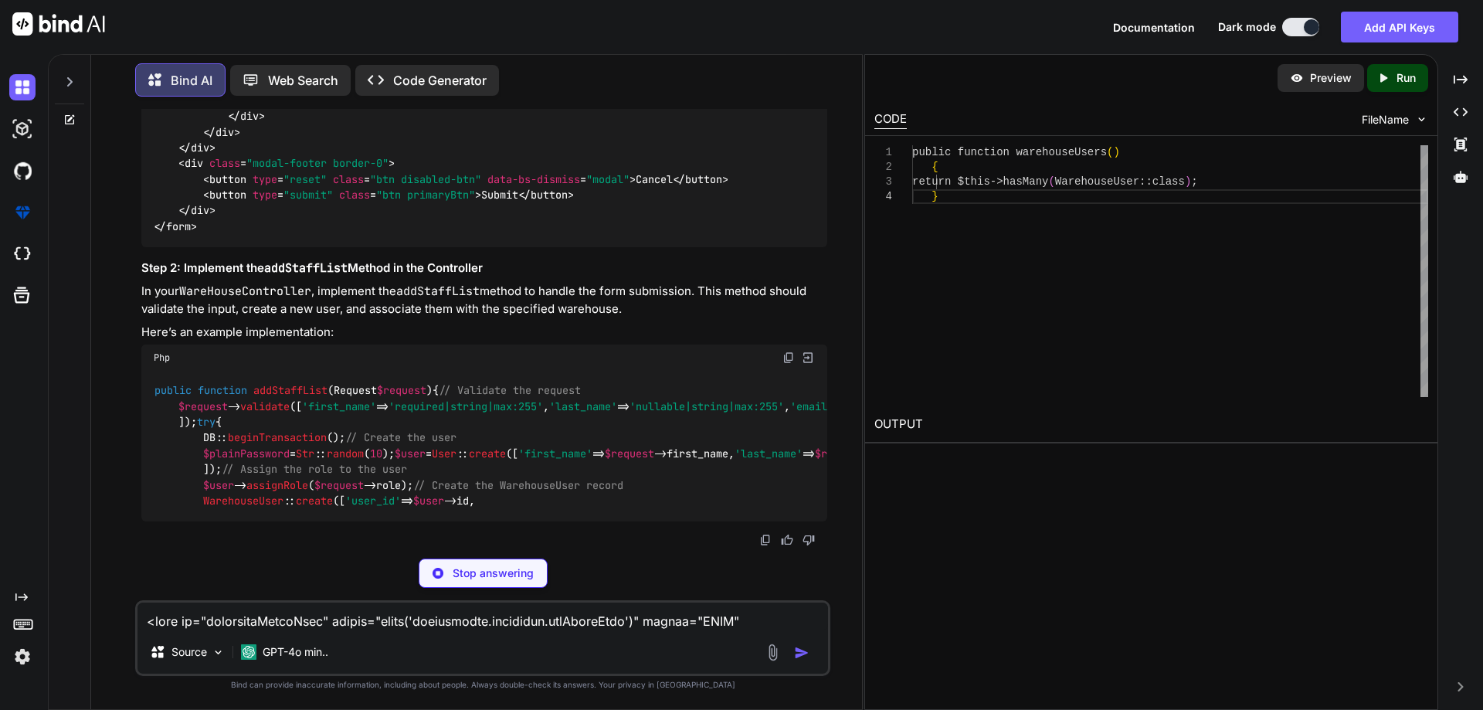
scroll to position [54773, 0]
drag, startPoint x: 205, startPoint y: 256, endPoint x: 264, endPoint y: 395, distance: 151.2
click at [264, 395] on div "public function addStaffList ( Request $request ) { // Validate the request $re…" at bounding box center [484, 446] width 686 height 151
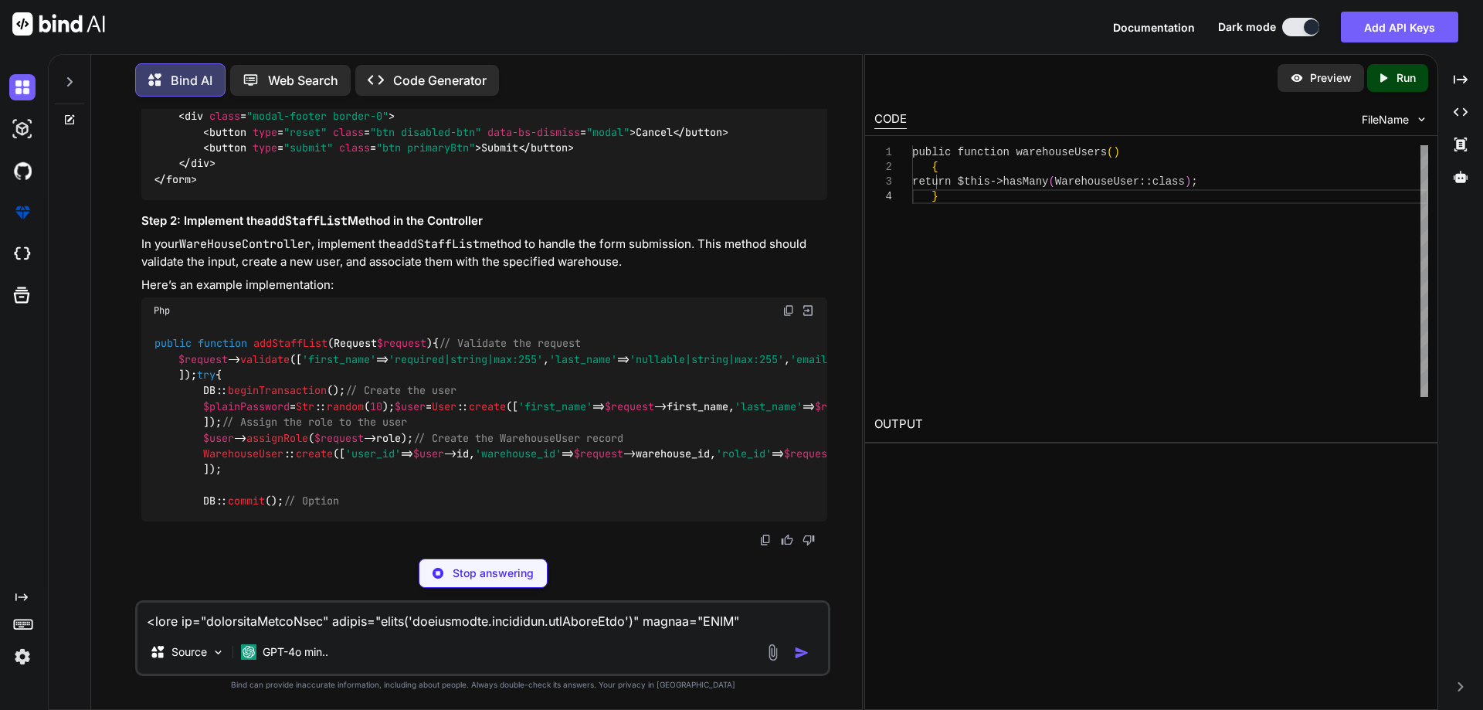
click at [440, 371] on div "public function addStaffList ( Request $request ) { // Validate the request $re…" at bounding box center [484, 423] width 686 height 198
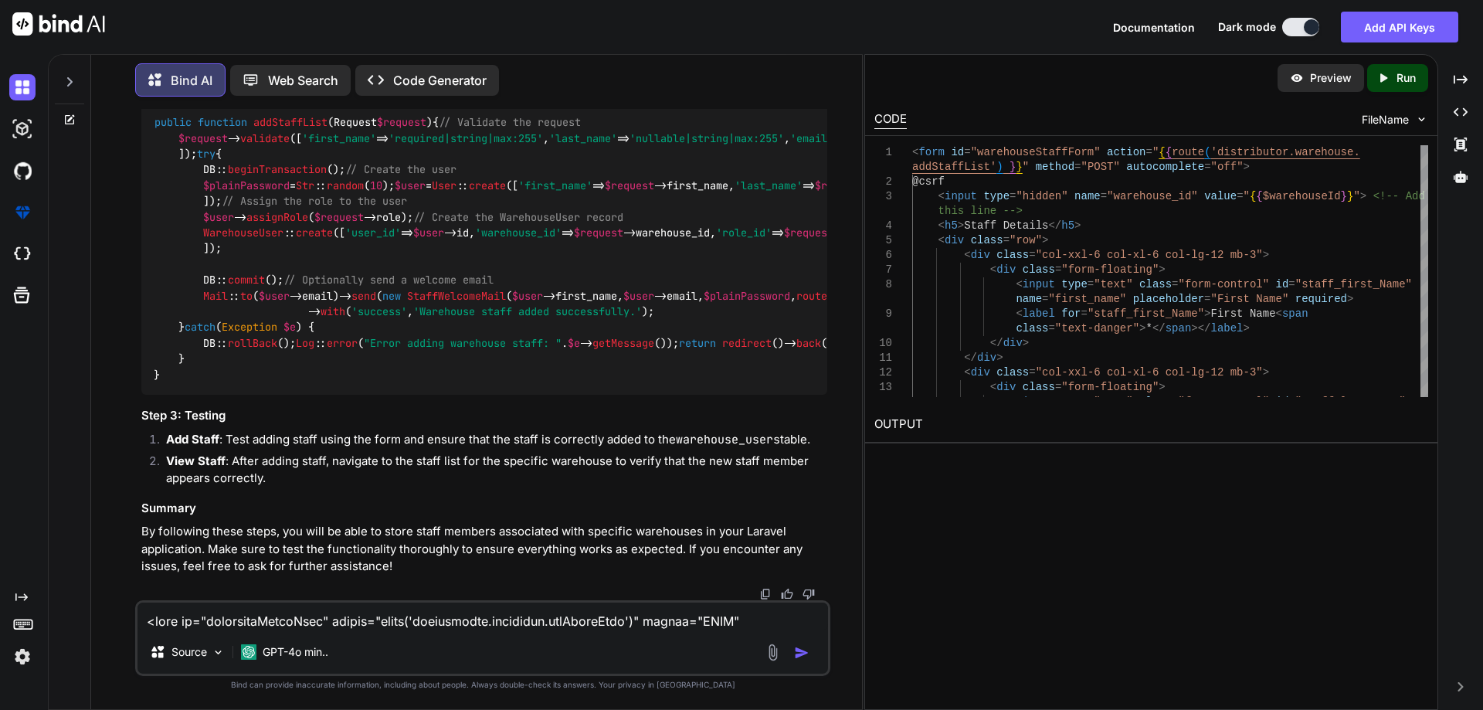
scroll to position [54483, 0]
click at [268, 609] on textarea at bounding box center [483, 617] width 691 height 28
paste textarea "<a href="{{ route('distributor.warehouse.stafflist', ['warehouseId' => $warehou…"
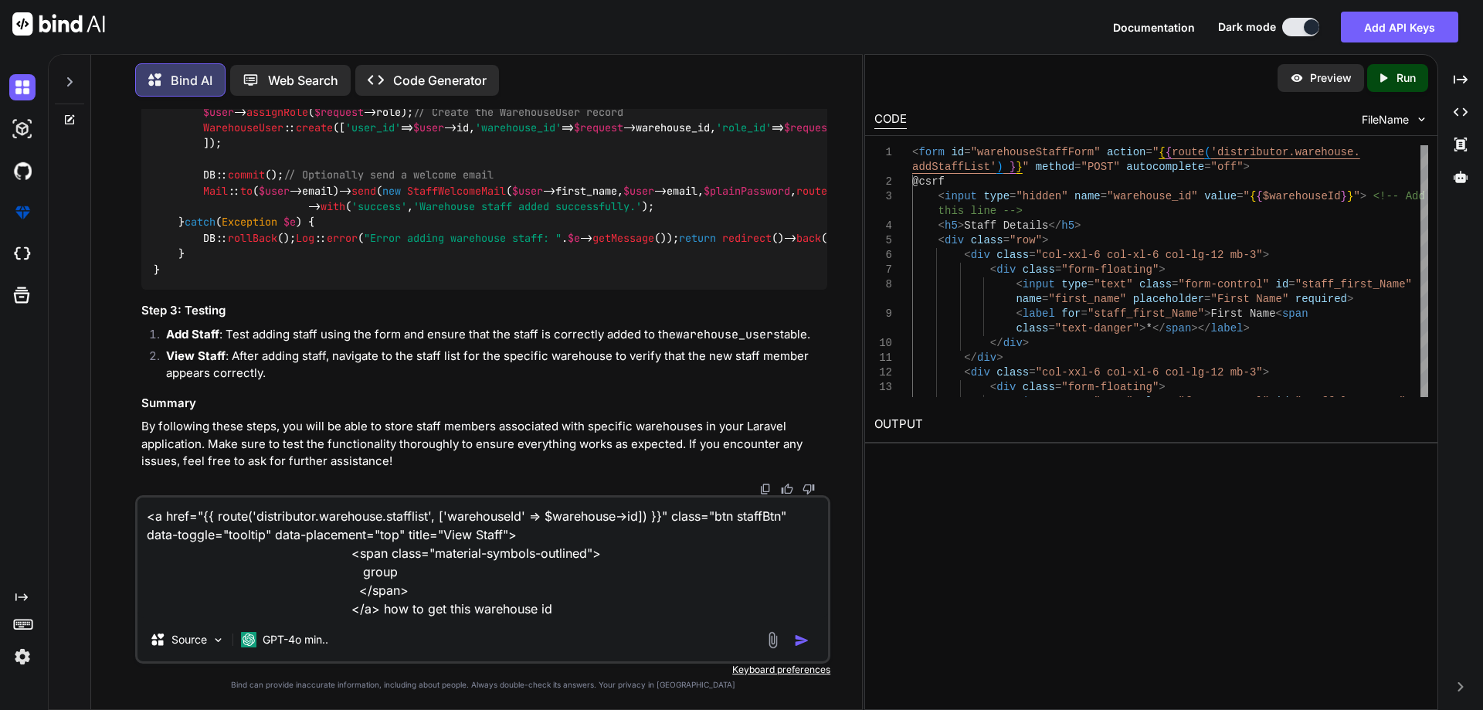
type textarea "<a href="{{ route('distributor.warehouse.stafflist', ['warehouseId' => $warehou…"
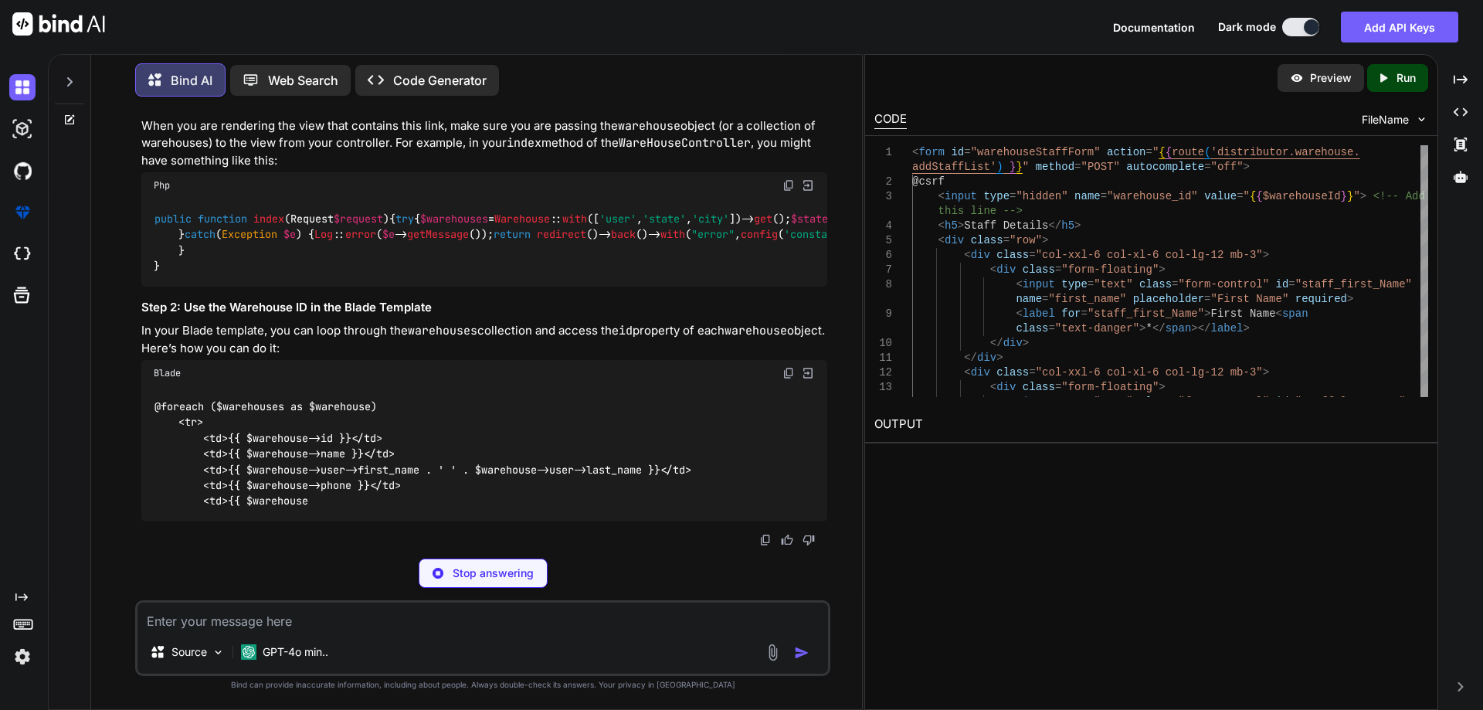
scroll to position [55840, 0]
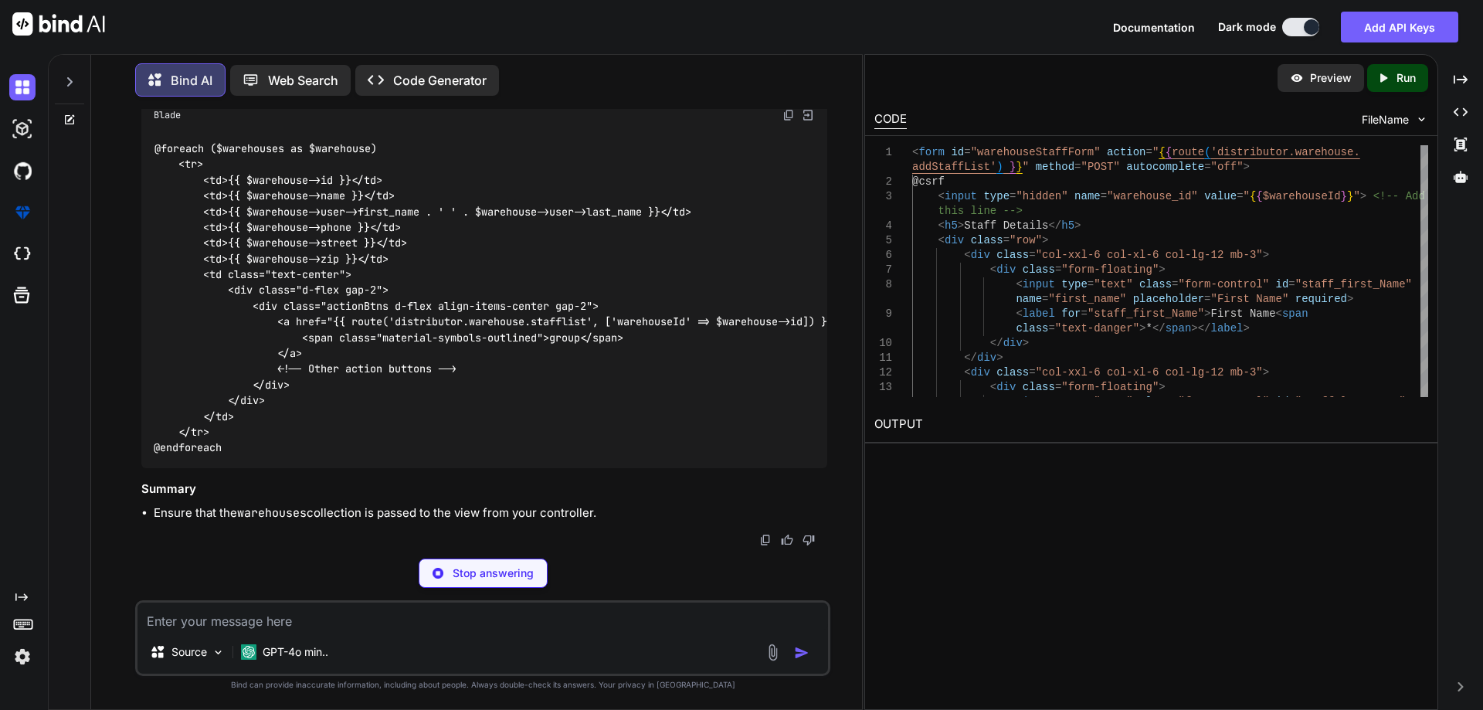
drag, startPoint x: 256, startPoint y: 237, endPoint x: 409, endPoint y: 239, distance: 152.2
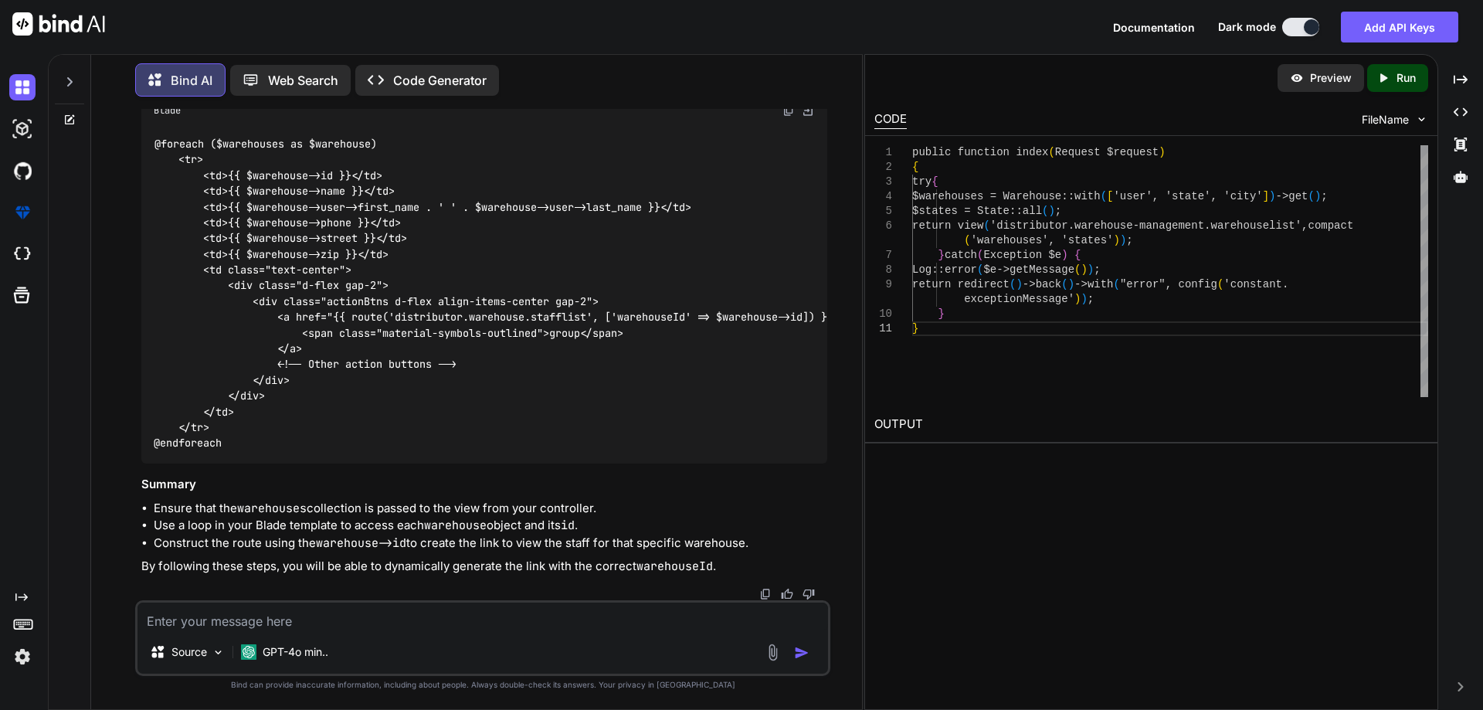
click at [256, 620] on textarea at bounding box center [483, 617] width 691 height 28
paste textarea "<?php namespace App\Http\Controllers\Distributor; use App\Models\Order; use Exc…"
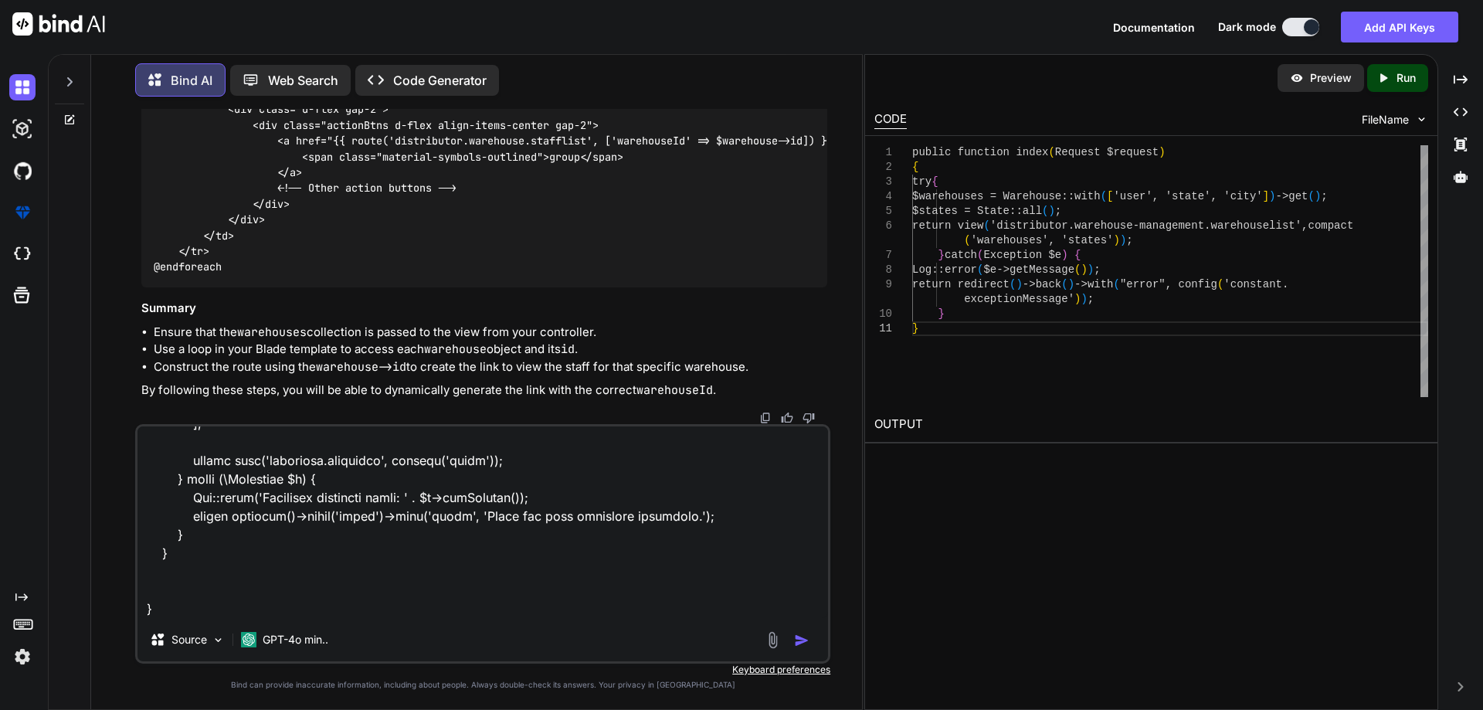
paste textarea "<a href="{{ route('distributor.warehouse.stafflist', ['warehouseId' => $warehou…"
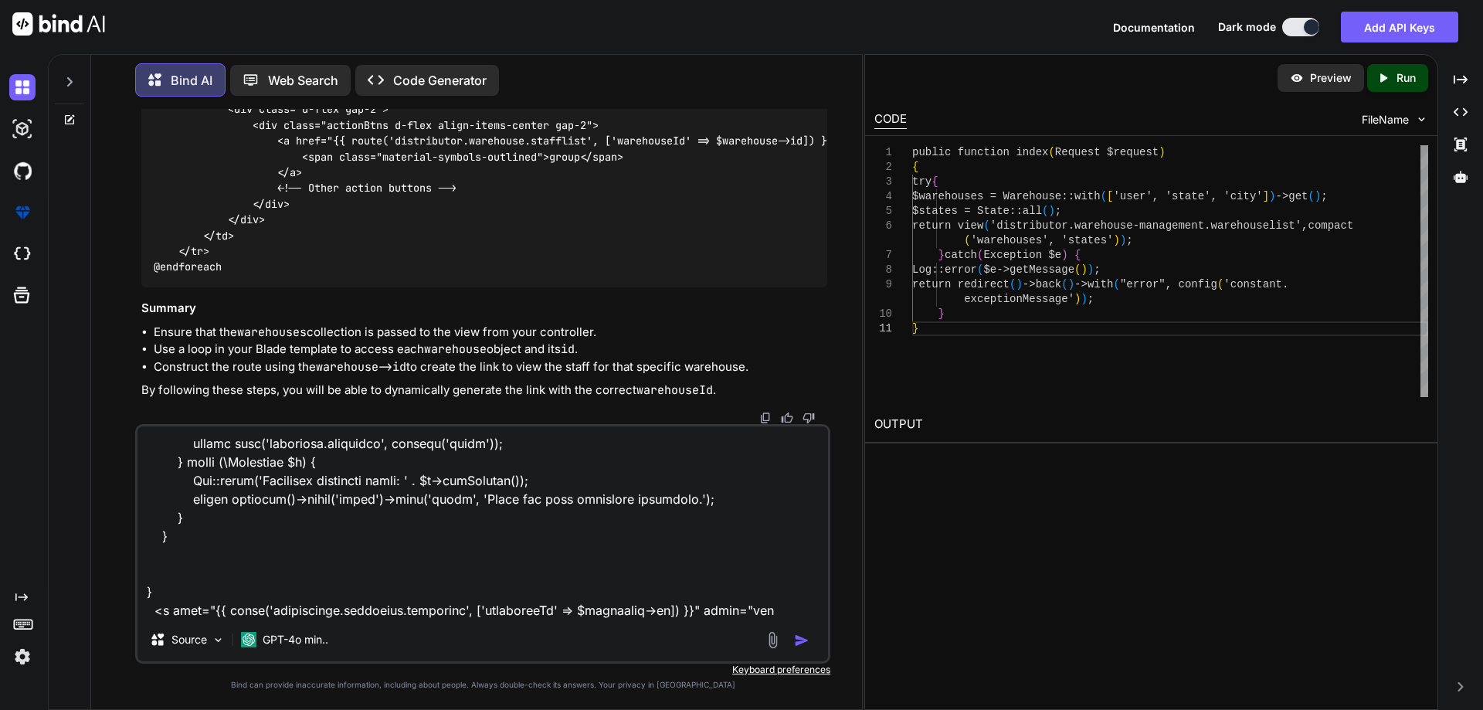
scroll to position [6435, 0]
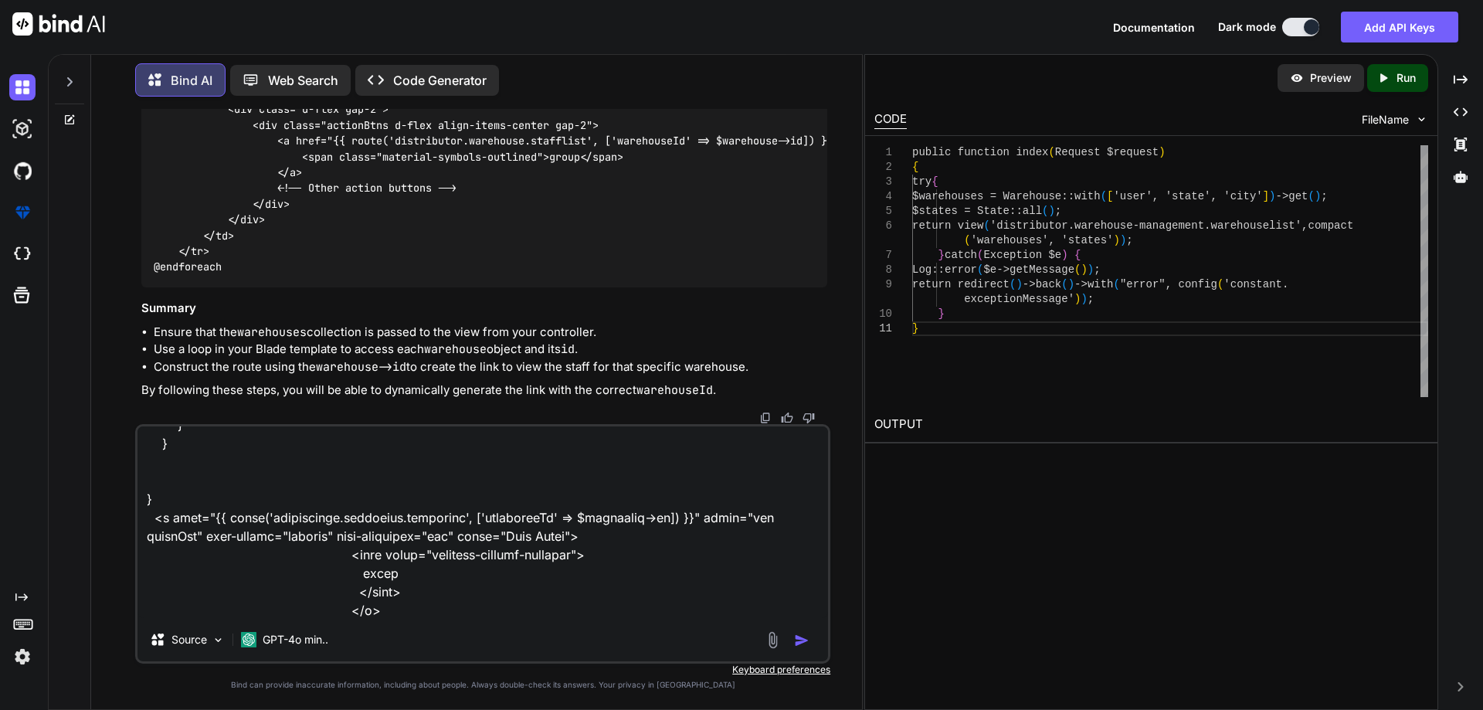
paste textarea "<div class="modal fade add-clinic-modal" id="warehousesModaladdStaff" tabindex=…"
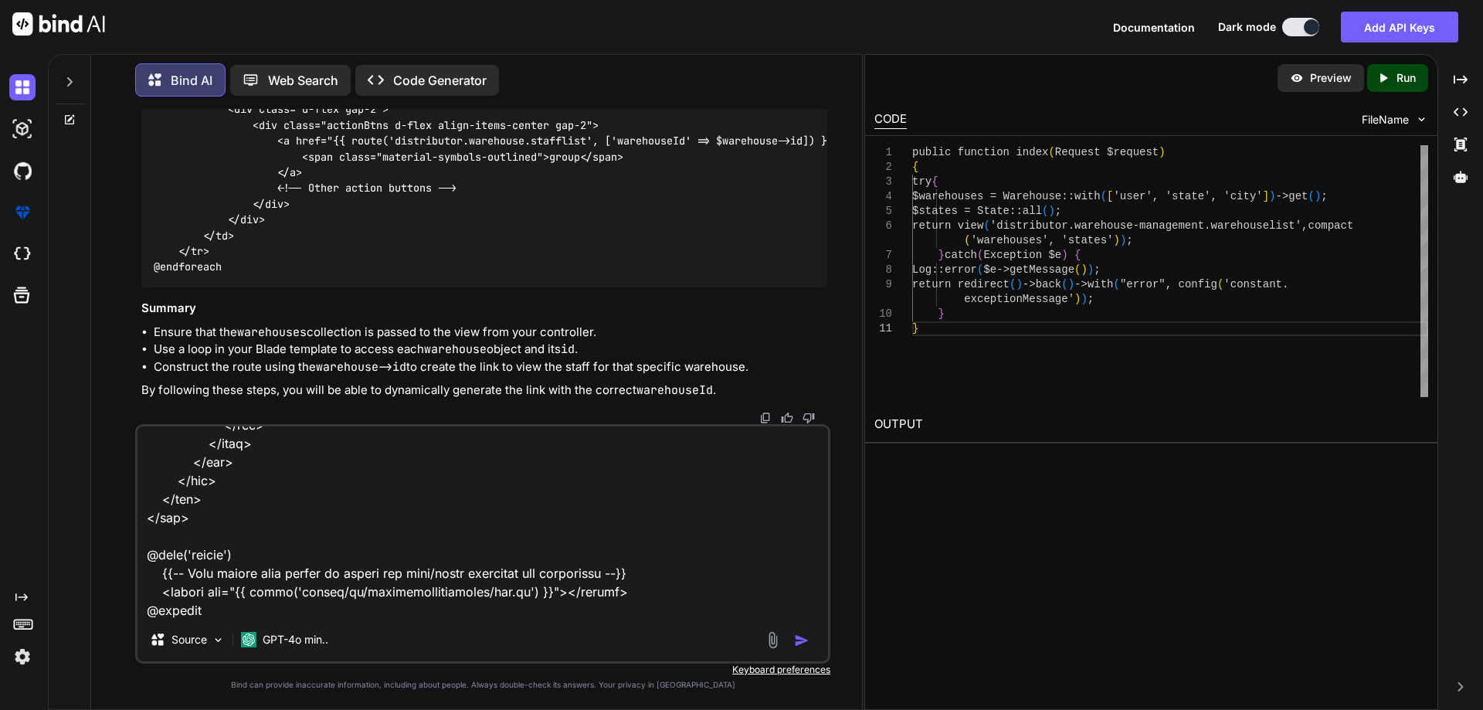
scroll to position [7864, 0]
paste textarea "<input type="hidden"name="usertype" value="warehouse_staff"> <input type="hidde…"
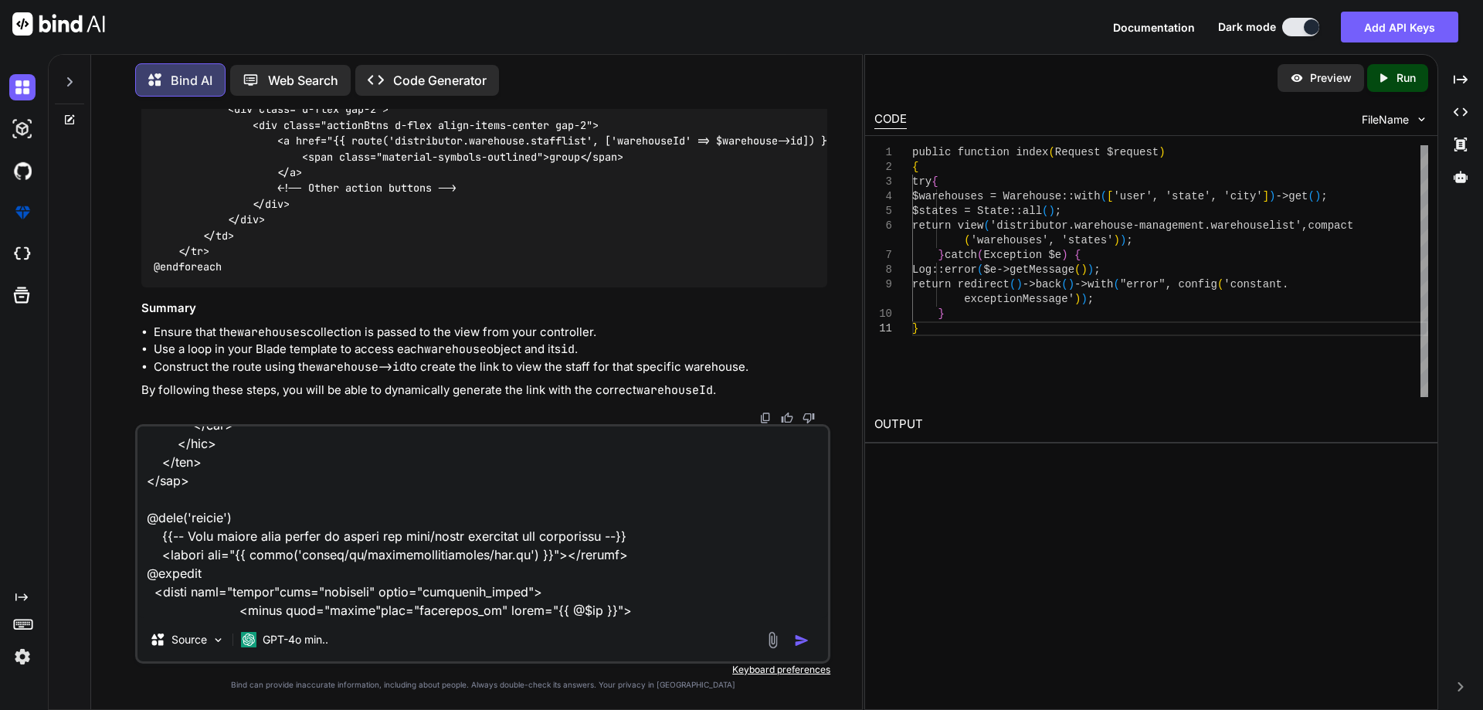
scroll to position [7918, 0]
paste textarea "<a href="{{ route('distributor.warehouse.stafflist', ['warehouseId' => $warehou…"
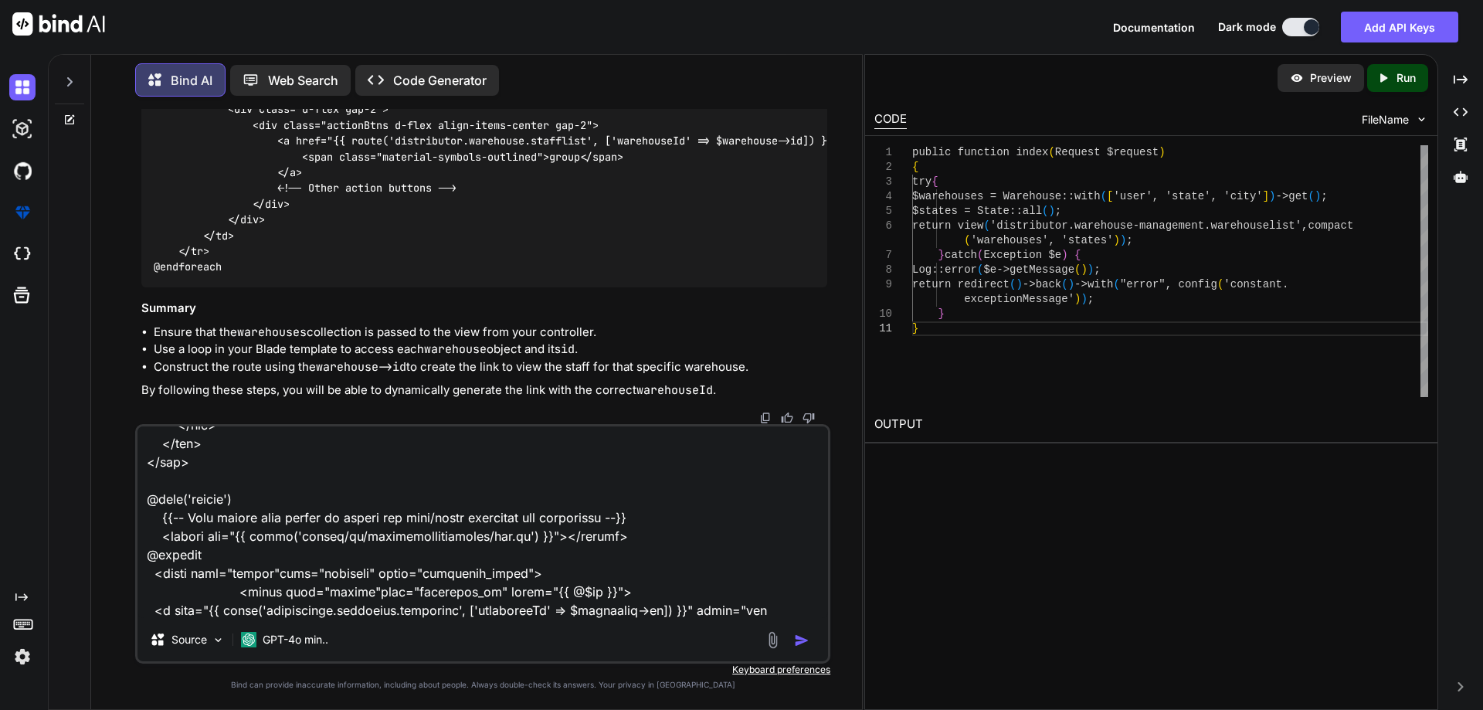
scroll to position [8011, 0]
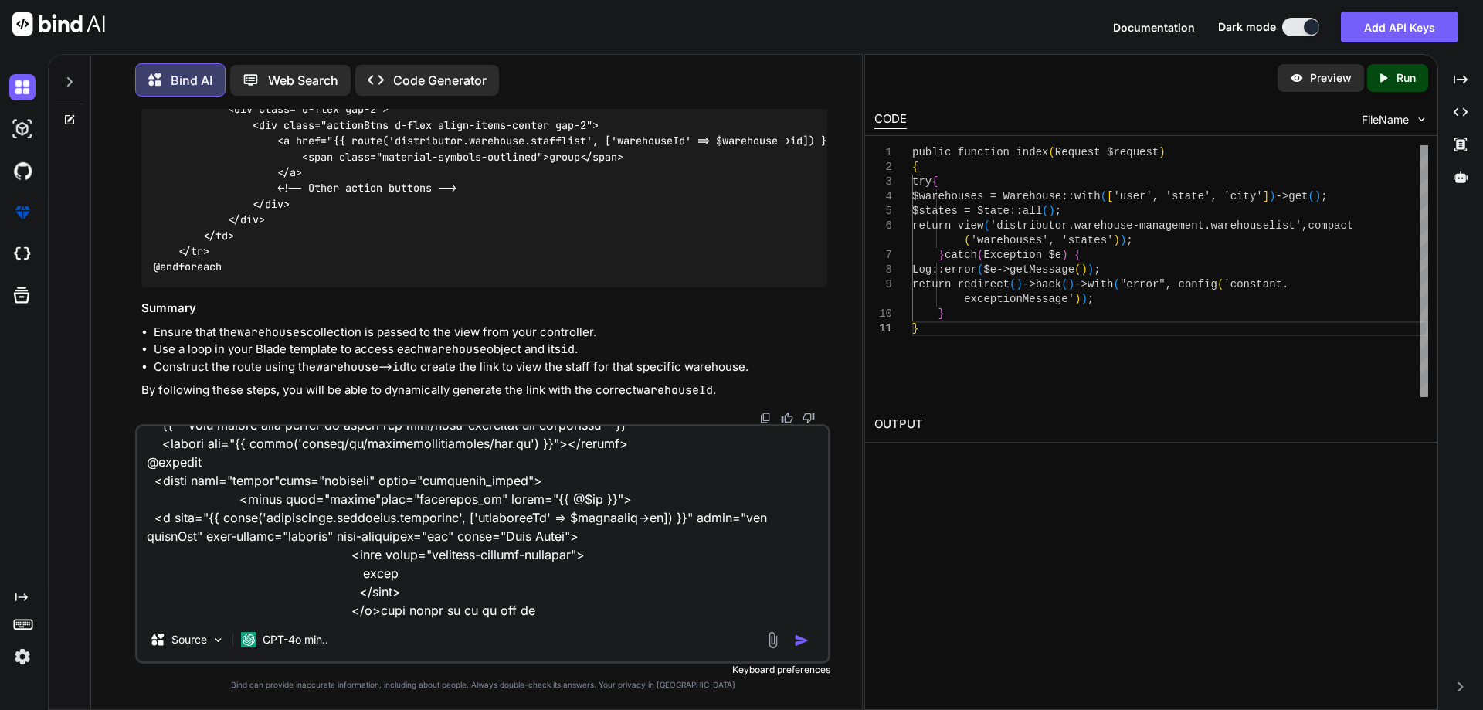
paste textarea "<input type="hidden"name="warehouse_id" value="{{ @$id }}">"
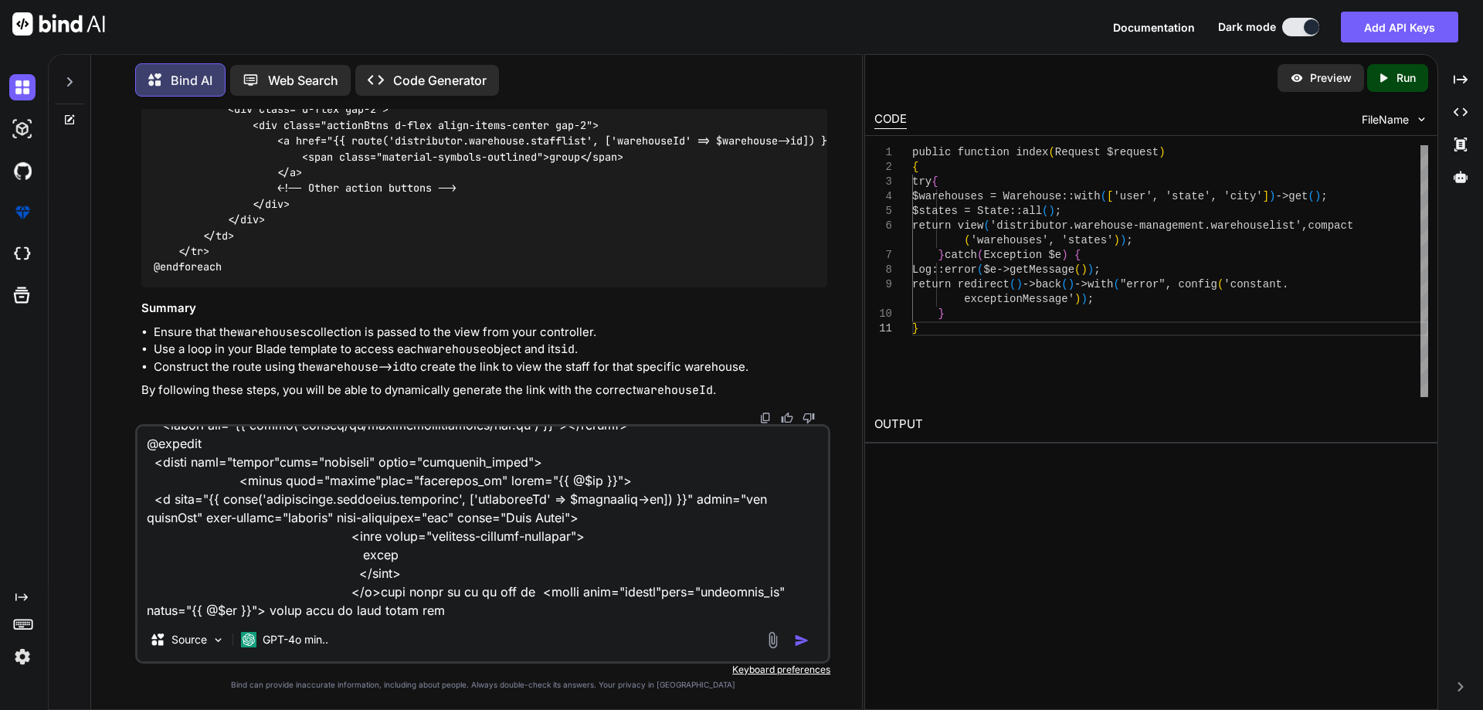
type textarea "<?php namespace App\Http\Controllers\Distributor; use App\Models\Order; use Exc…"
click at [796, 641] on img "button" at bounding box center [801, 640] width 15 height 15
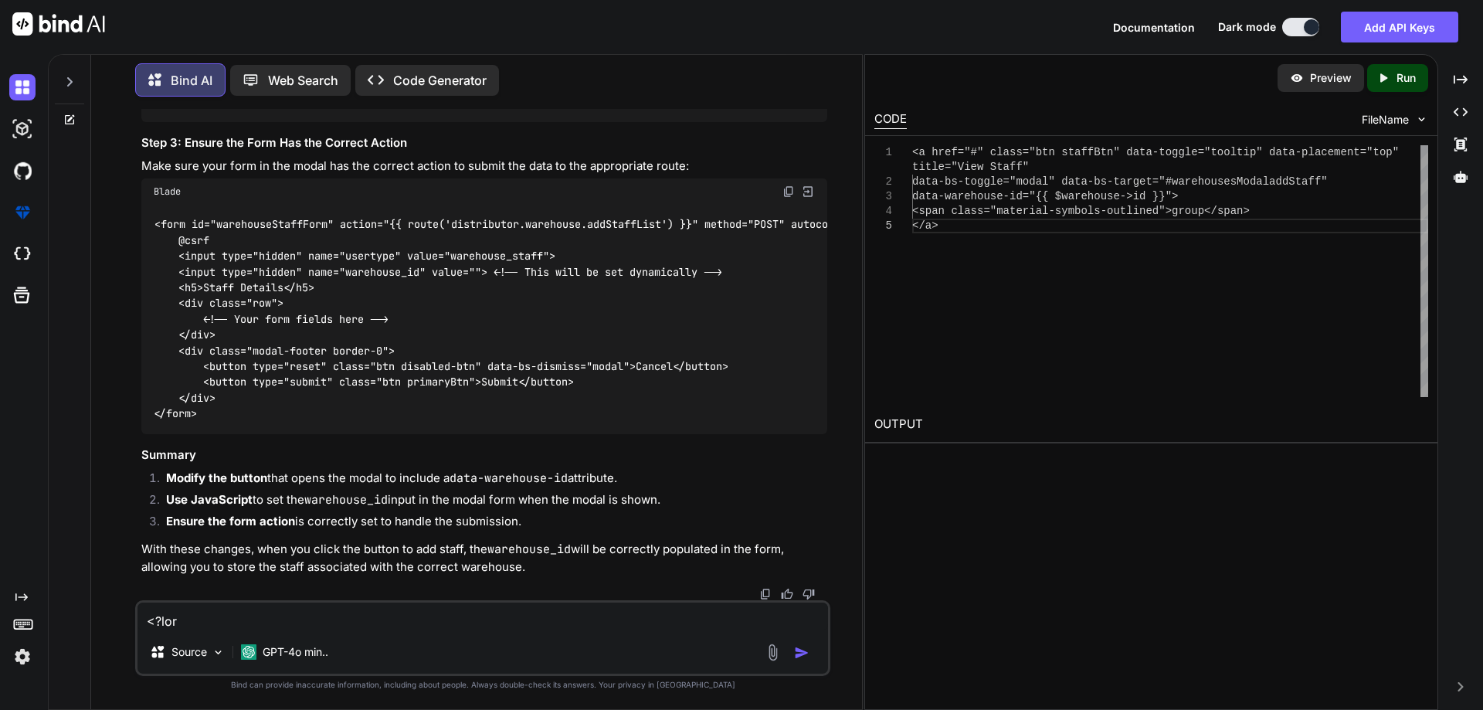
scroll to position [59019, 0]
click at [266, 29] on span "'#warehousesModaladdStaff'" at bounding box center [271, 22] width 161 height 14
drag, startPoint x: 202, startPoint y: 362, endPoint x: 613, endPoint y: 364, distance: 411.0
click at [613, 122] on div "$( document ). ready ( function ( ) { $( '#warehousesModaladdStaff' ). on ( 'sh…" at bounding box center [484, 54] width 686 height 135
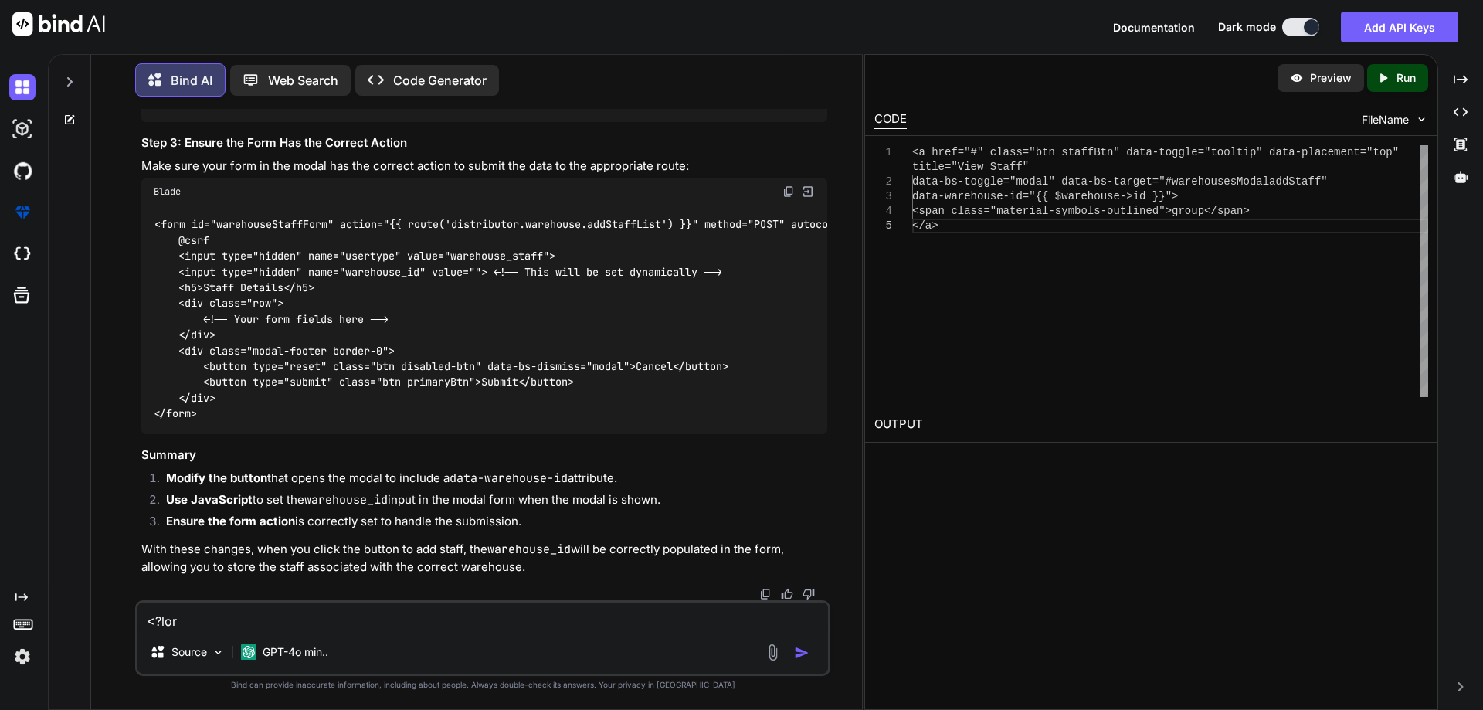
click at [613, 122] on div "$( document ). ready ( function ( ) { $( '#warehousesModaladdStaff' ). on ( 'sh…" at bounding box center [484, 54] width 686 height 135
click at [382, 110] on code "$( document ). ready ( function ( ) { $( '#warehousesModaladdStaff' ). on ( 'sh…" at bounding box center [583, 54] width 859 height 110
click at [710, 29] on span "relatedTarget" at bounding box center [750, 22] width 80 height 14
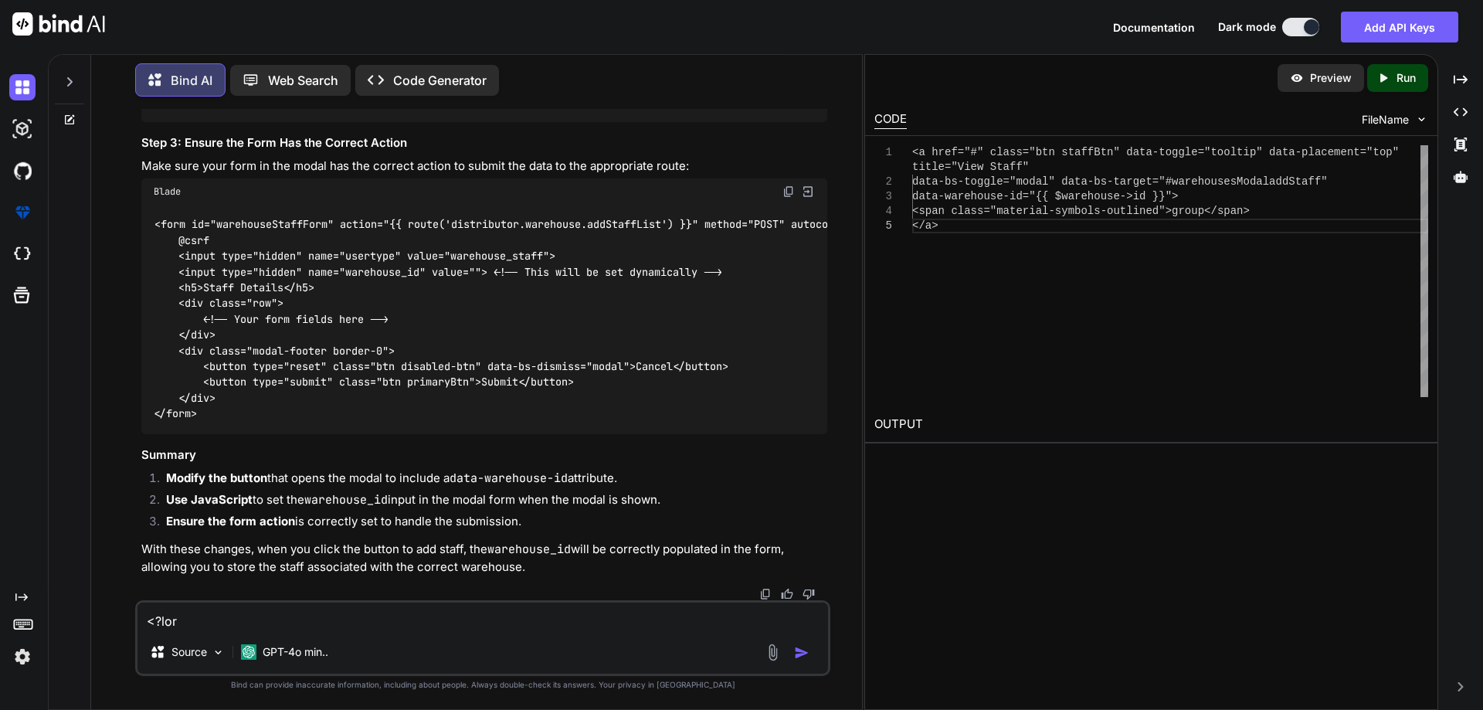
click at [710, 29] on span "relatedTarget" at bounding box center [750, 22] width 80 height 14
click at [586, 77] on span "'input[name="warehouse_id"]'" at bounding box center [672, 70] width 173 height 14
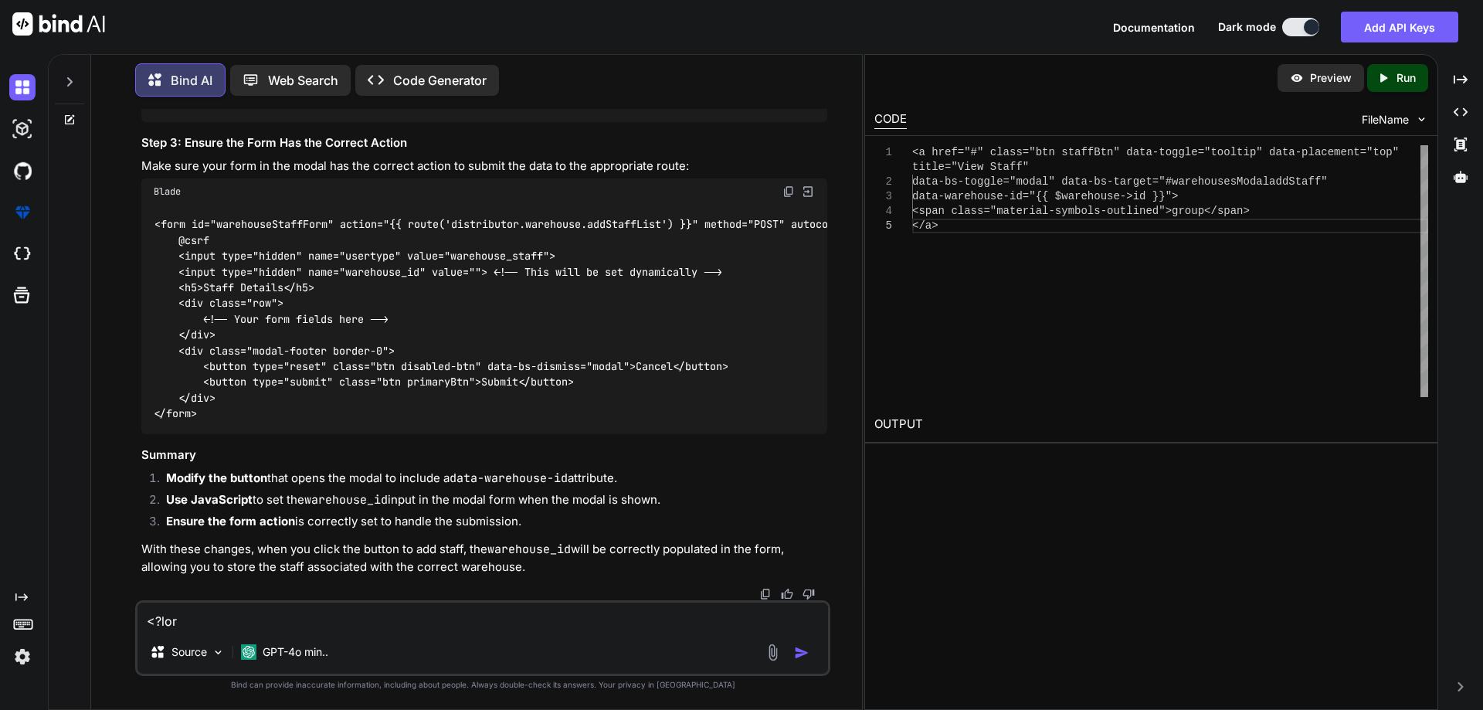
click at [285, 122] on div "$( document ). ready ( function ( ) { $( '#warehousesModaladdStaff' ). on ( 'sh…" at bounding box center [484, 54] width 686 height 135
drag, startPoint x: 183, startPoint y: 420, endPoint x: 134, endPoint y: 359, distance: 78.5
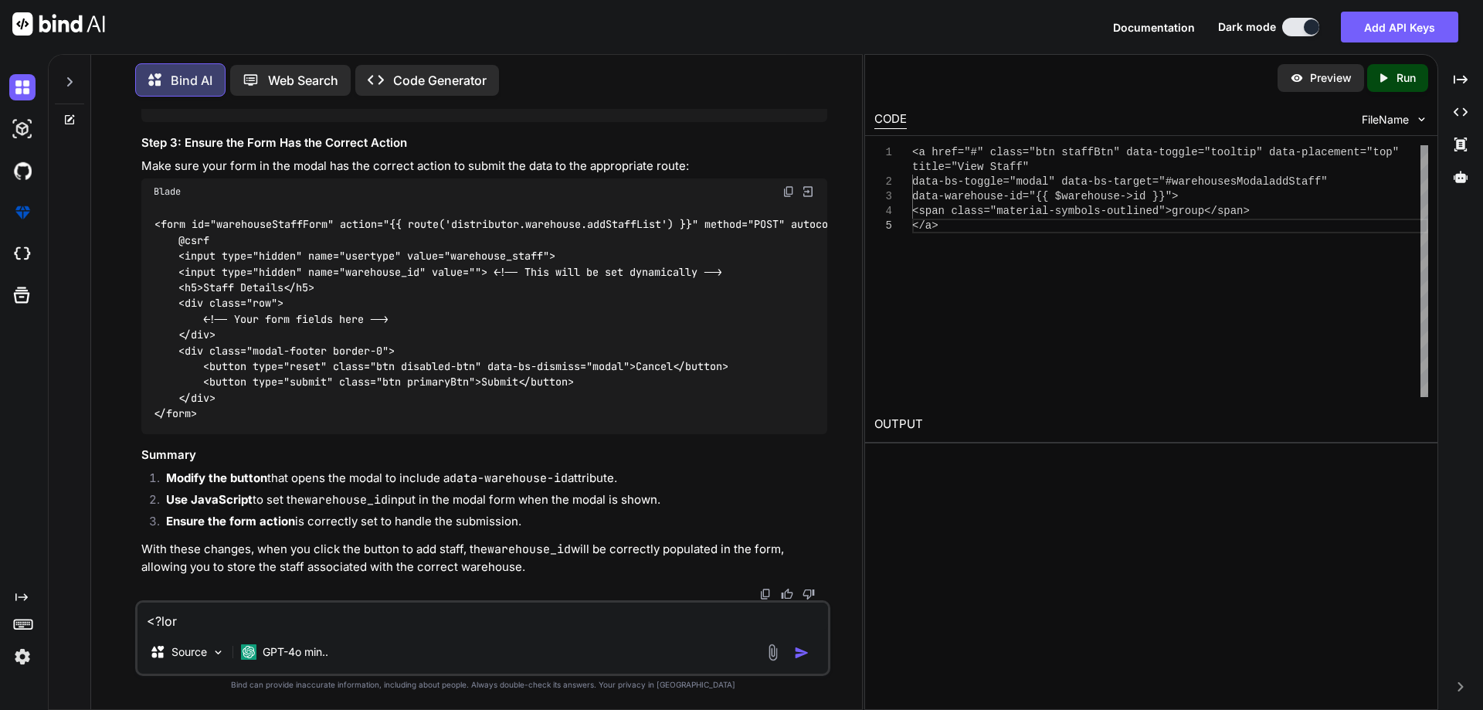
click at [134, 359] on div "You <div class=" col-xxl-6 col-xl-6 col-lg-12 mb-3"> <div class="form-floating …" at bounding box center [483, 409] width 759 height 600
copy code "<a href="#" class="btn staffBtn" data-toggle="tooltip" data-placement="top" tit…"
click at [171, 241] on code "<form id="warehouseStaffForm" action="{{ route('distributor.warehouse.addStaffL…" at bounding box center [531, 318] width 755 height 205
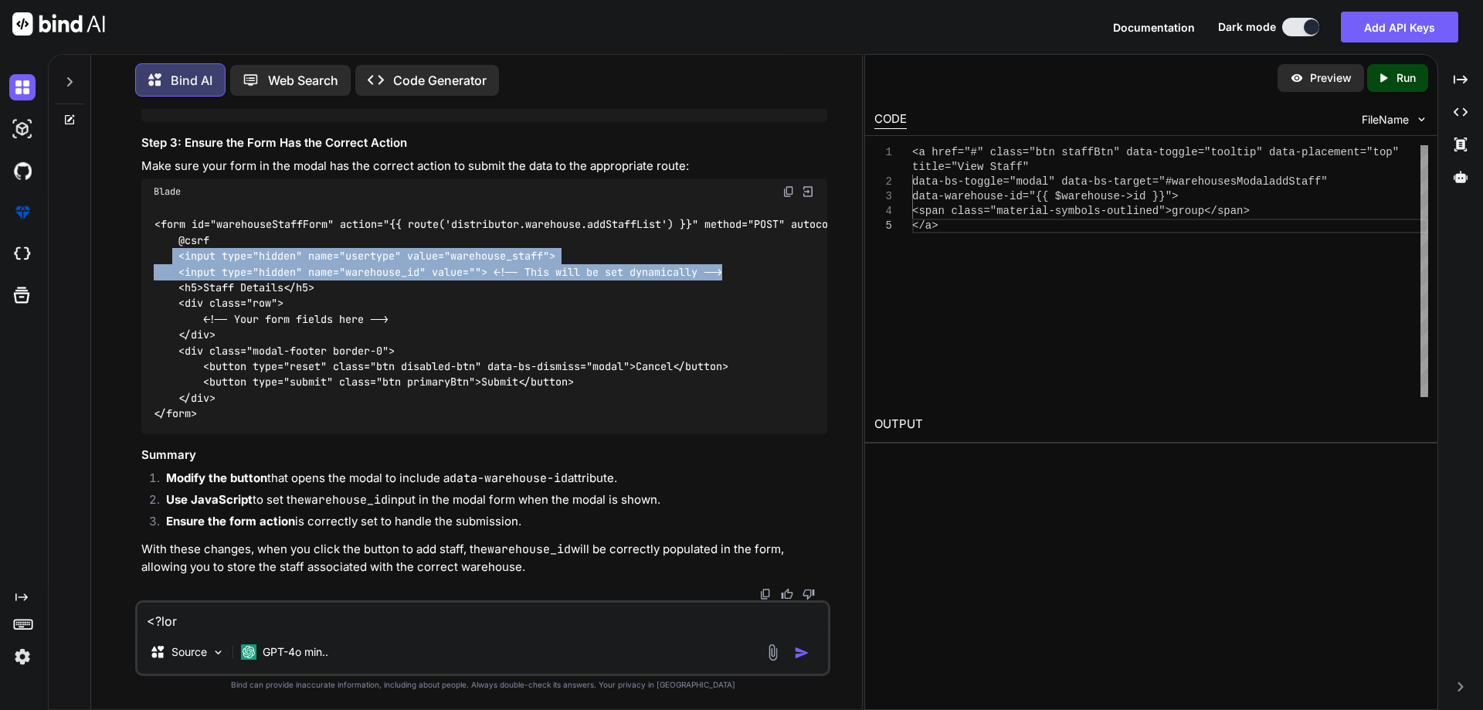
drag, startPoint x: 171, startPoint y: 241, endPoint x: 743, endPoint y: 256, distance: 571.8
click at [743, 256] on div "<form id="warehouseStaffForm" action="{{ route('distributor.warehouse.addStaffL…" at bounding box center [484, 319] width 686 height 229
copy code "<input type="hidden" name="usertype" value="warehouse_staff"> <input type="hidd…"
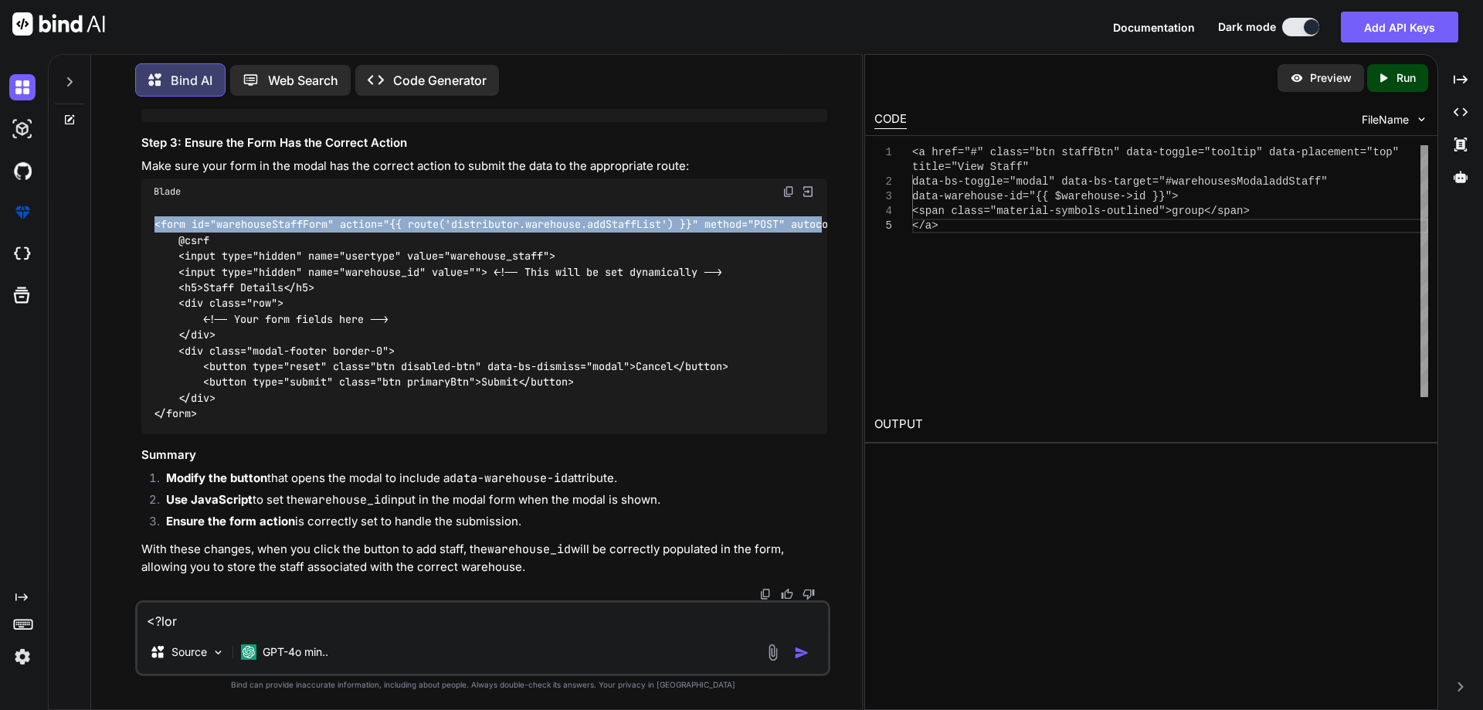
scroll to position [0, 109]
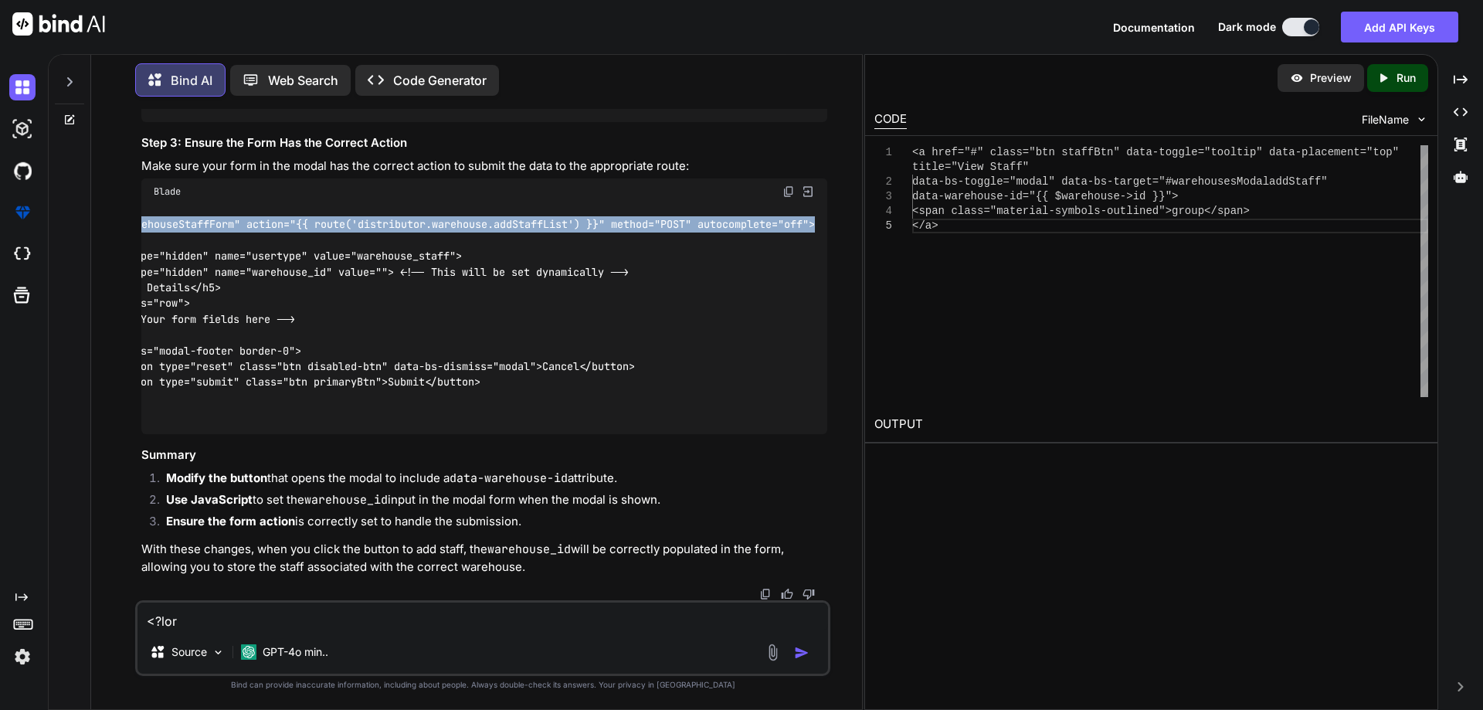
drag, startPoint x: 151, startPoint y: 211, endPoint x: 854, endPoint y: 213, distance: 703.7
click at [854, 213] on div "You <div class=" col-xxl-6 col-xl-6 col-lg-12 mb-3"> <div class="form-floating …" at bounding box center [483, 409] width 759 height 600
copy code "<form id="warehouseStaffForm" action="{{ route('distributor.warehouse.addStaffL…"
